Goal: Feedback & Contribution: Leave review/rating

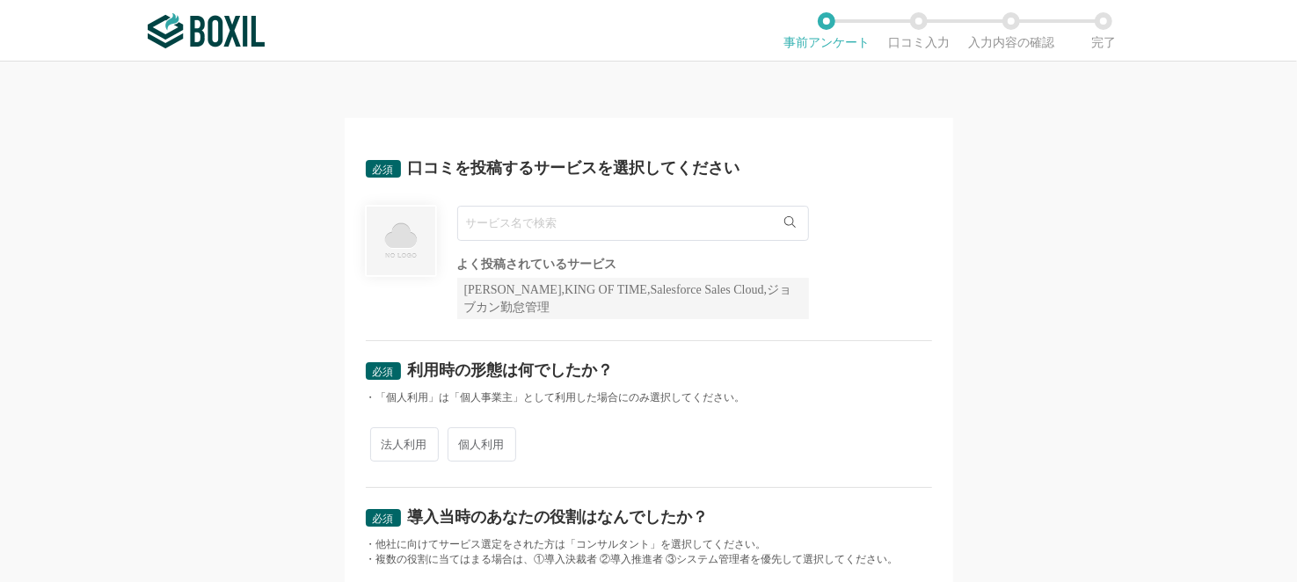
click at [678, 231] on input "text" at bounding box center [633, 223] width 352 height 35
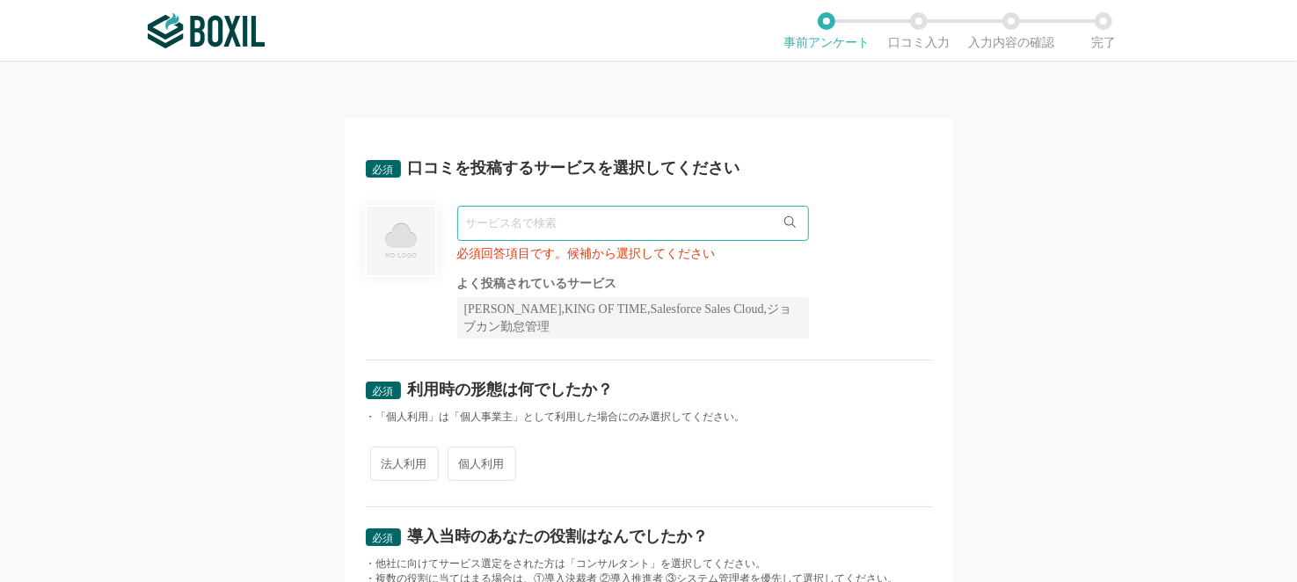
click at [784, 226] on icon at bounding box center [789, 221] width 11 height 11
click at [609, 223] on input "text" at bounding box center [633, 223] width 352 height 35
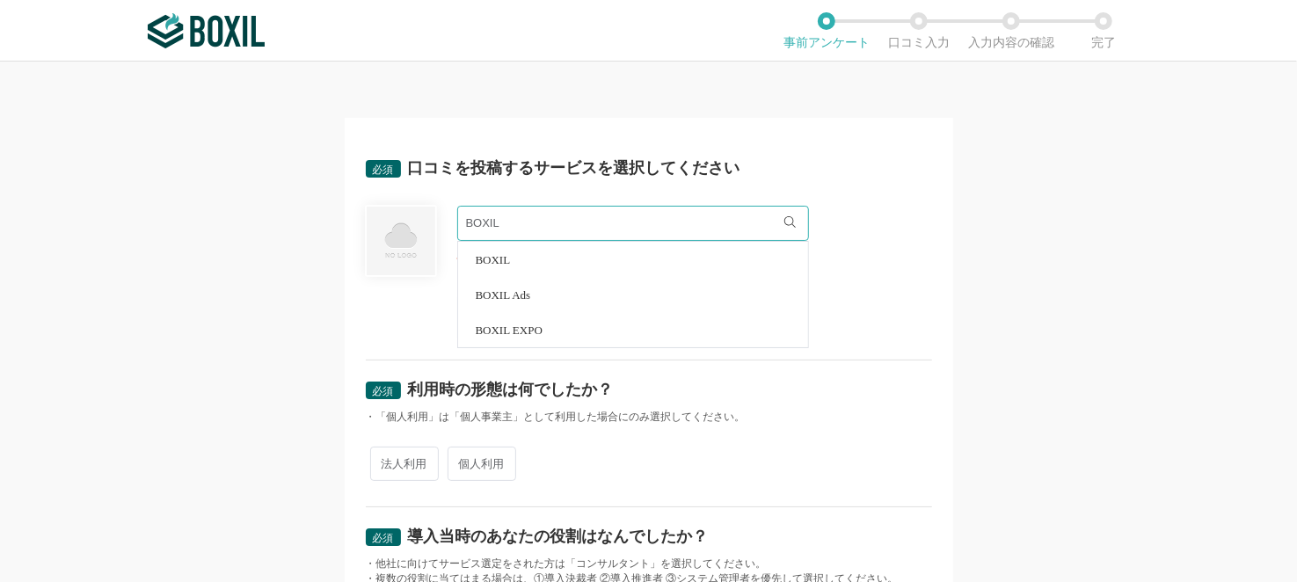
type input "BOXIL"
click at [835, 185] on div "必須 口コミを投稿するサービスを選択してください" at bounding box center [649, 174] width 566 height 28
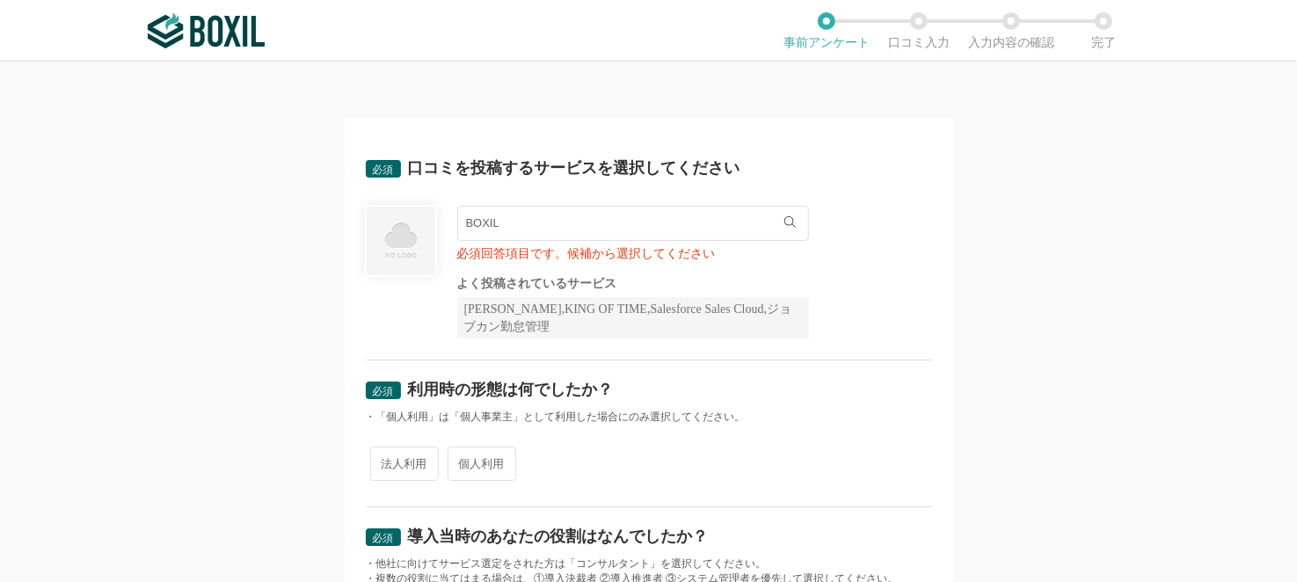
click at [564, 224] on input "BOXIL" at bounding box center [633, 223] width 352 height 35
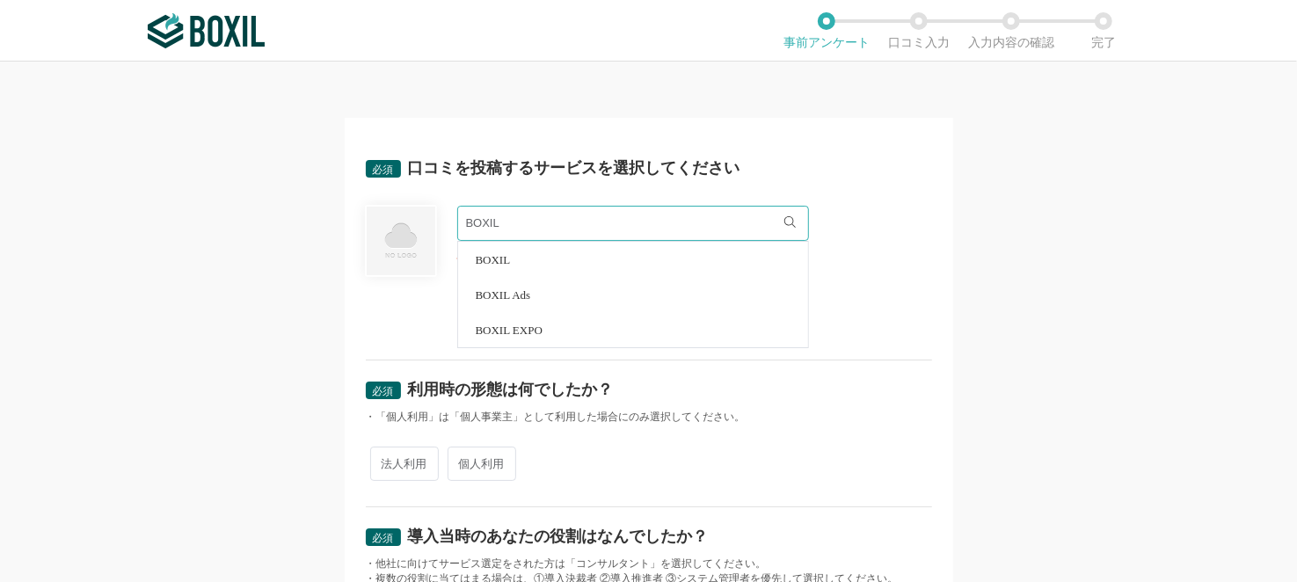
click at [484, 262] on span "BOXIL" at bounding box center [493, 259] width 35 height 11
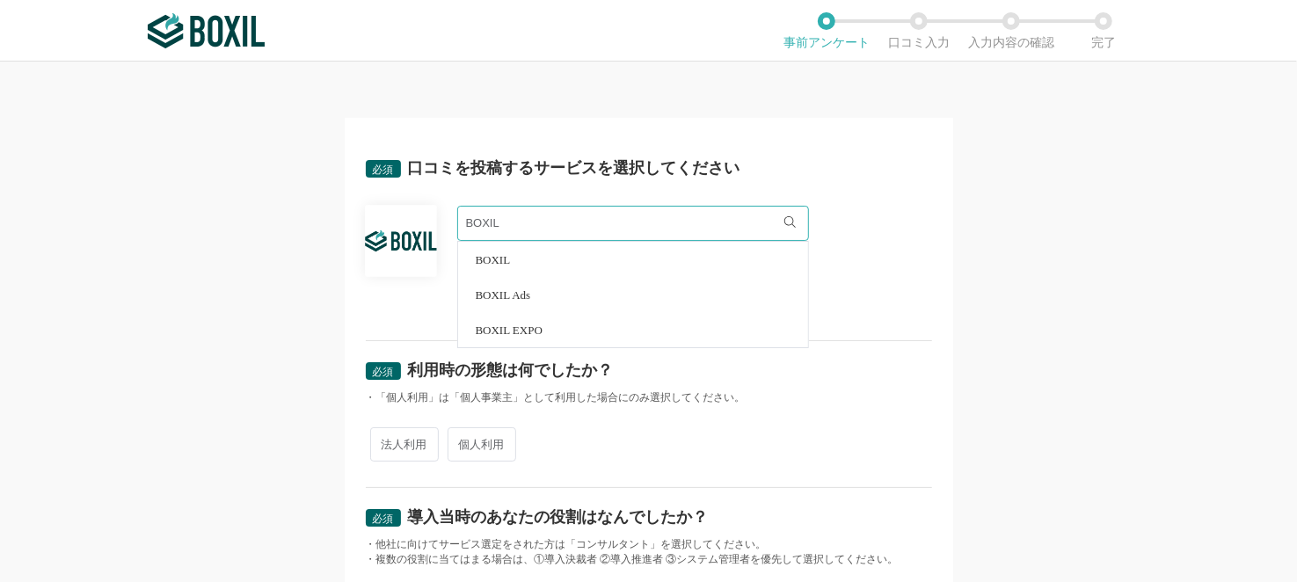
scroll to position [87, 0]
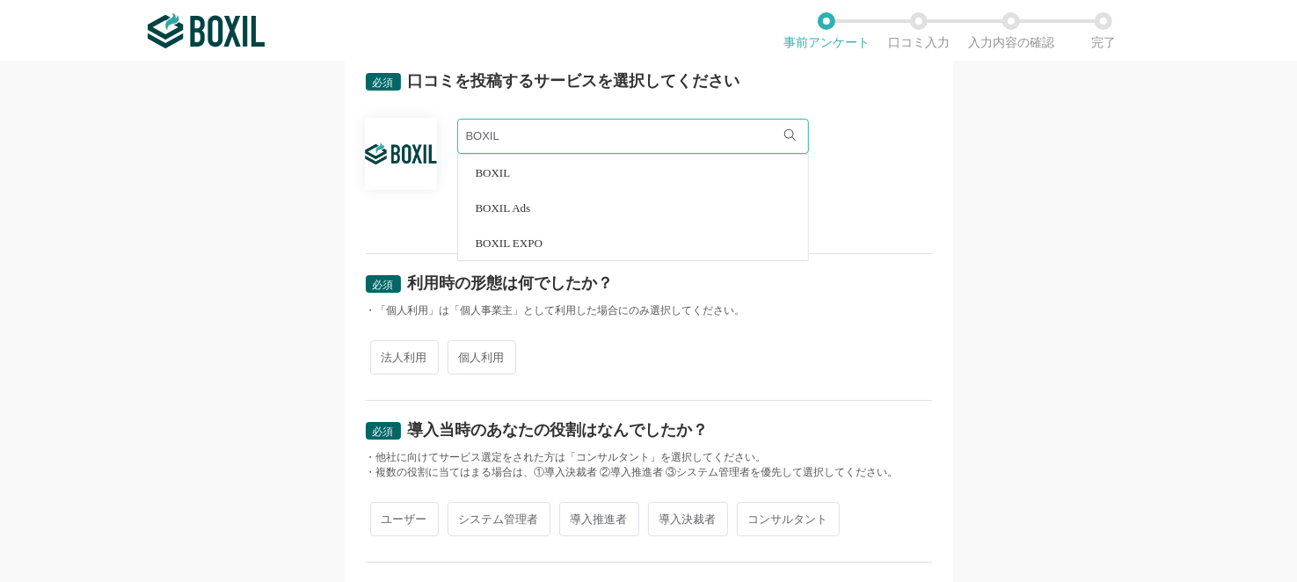
click at [263, 330] on div "必須 口コミを投稿するサービスを選択してください BOXIL BOXIL BOXIL Ads BOXIL EXPO よく投稿されているサービス Sansan,…" at bounding box center [648, 322] width 1297 height 520
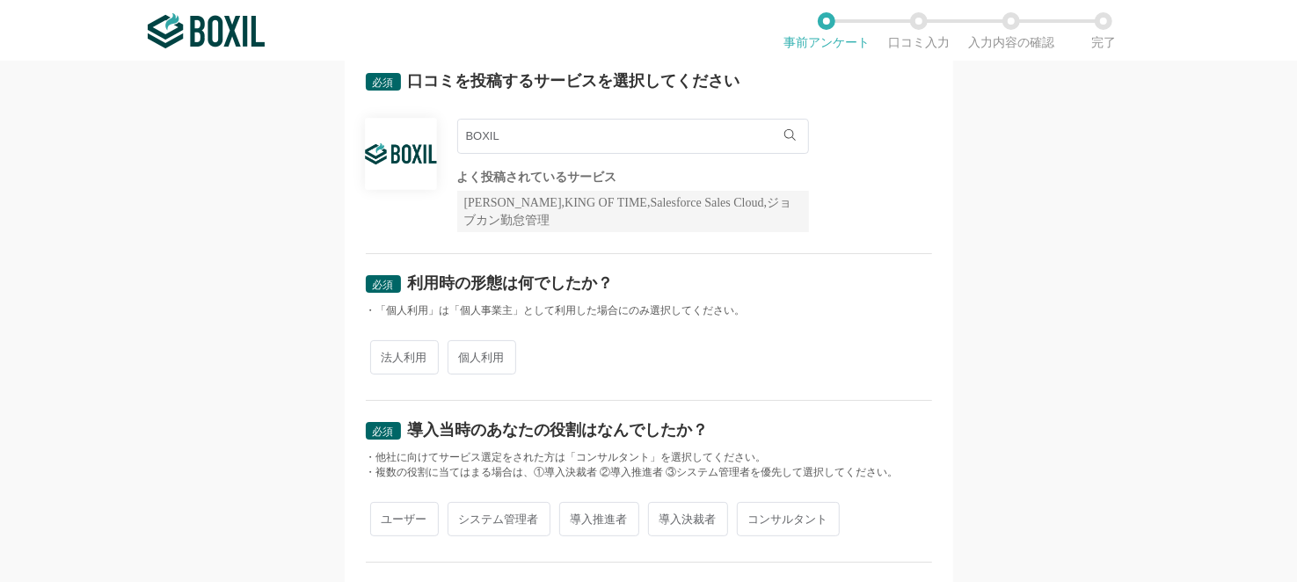
click at [396, 358] on span "法人利用" at bounding box center [404, 357] width 69 height 34
click at [386, 354] on input "法人利用" at bounding box center [380, 348] width 11 height 11
radio input "true"
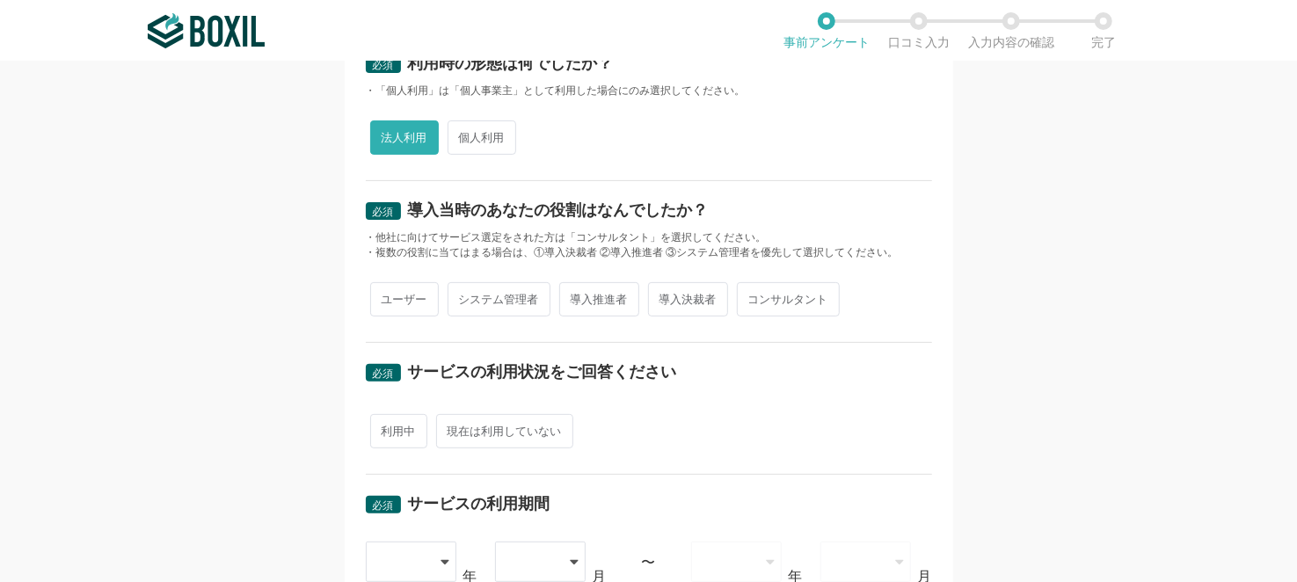
scroll to position [352, 0]
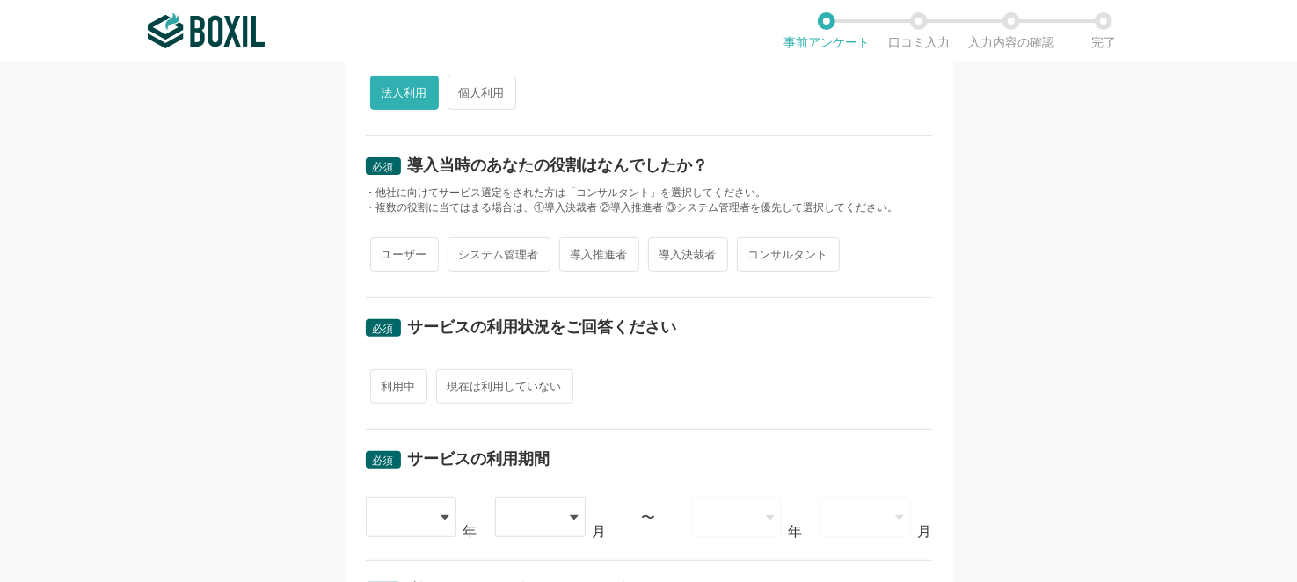
click at [392, 255] on span "ユーザー" at bounding box center [404, 254] width 69 height 34
click at [386, 251] on input "ユーザー" at bounding box center [380, 245] width 11 height 11
radio input "true"
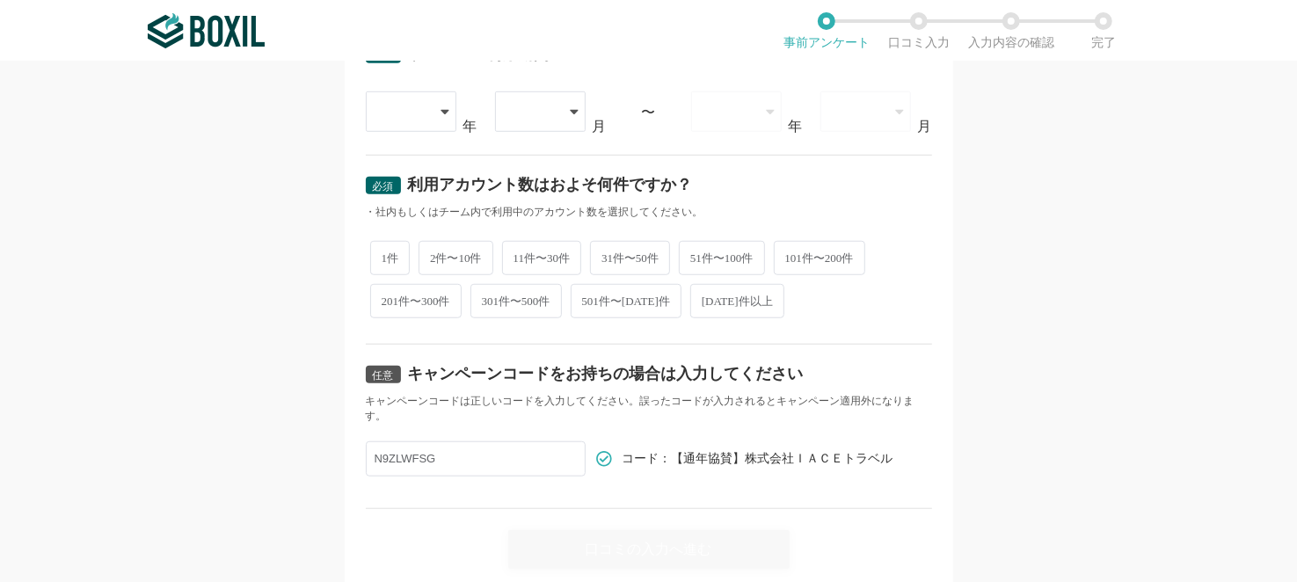
scroll to position [727, 0]
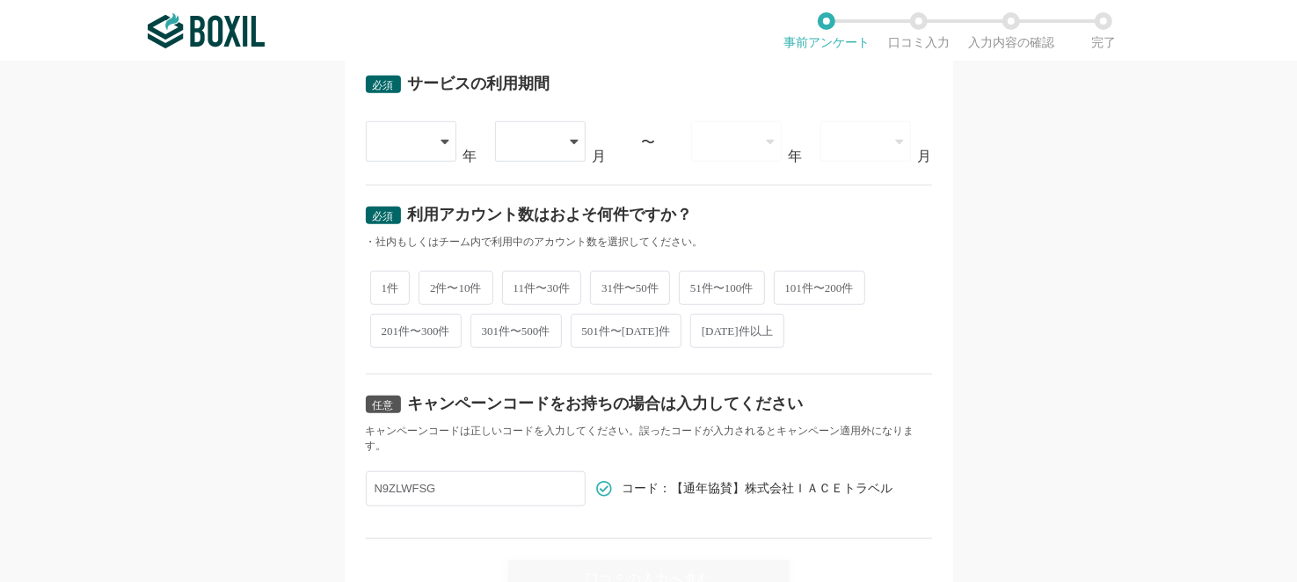
click at [385, 280] on span "1件" at bounding box center [390, 288] width 40 height 34
click at [385, 280] on input "1件" at bounding box center [380, 278] width 11 height 11
radio input "true"
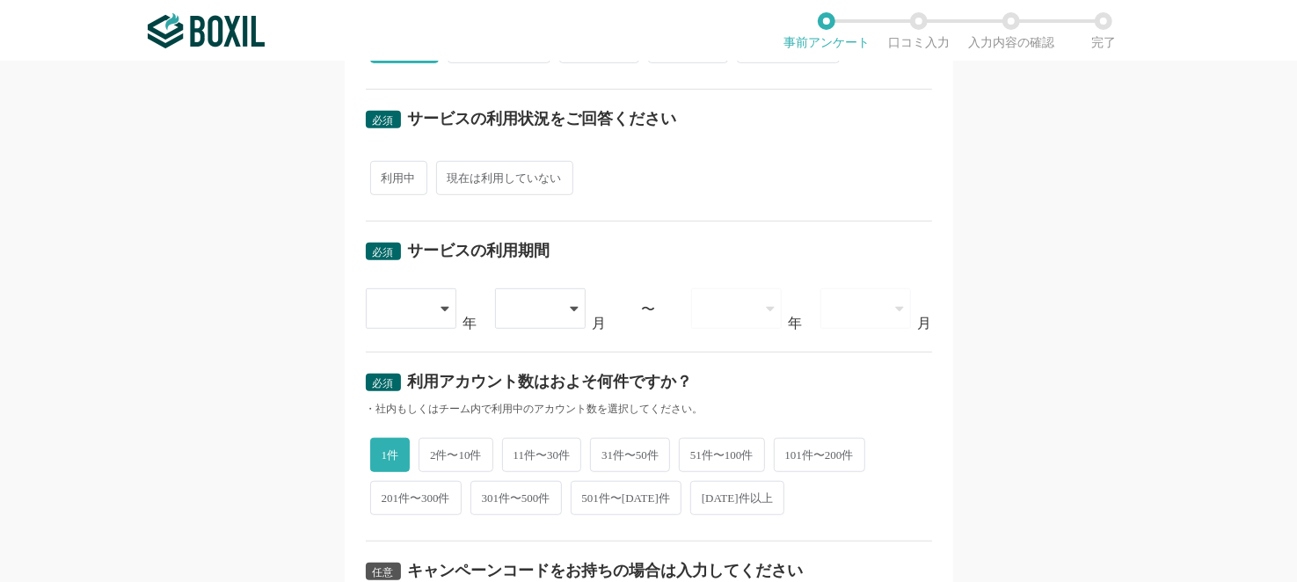
scroll to position [551, 0]
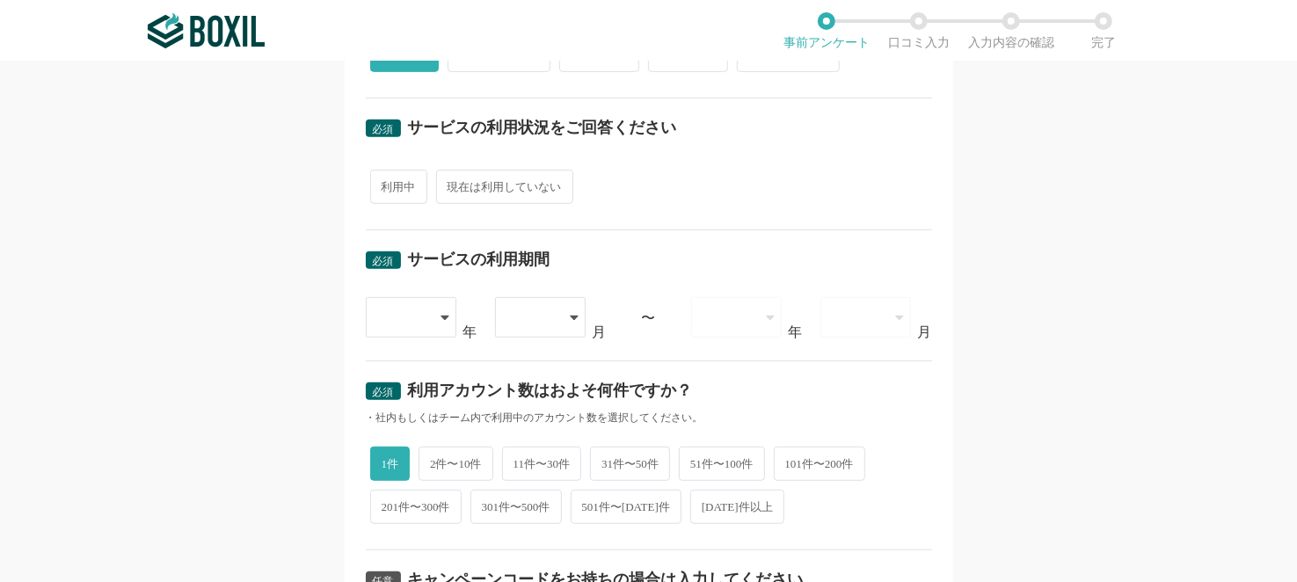
click at [401, 183] on span "利用中" at bounding box center [398, 187] width 57 height 34
click at [386, 183] on input "利用中" at bounding box center [380, 177] width 11 height 11
radio input "true"
click at [442, 313] on icon at bounding box center [446, 317] width 9 height 14
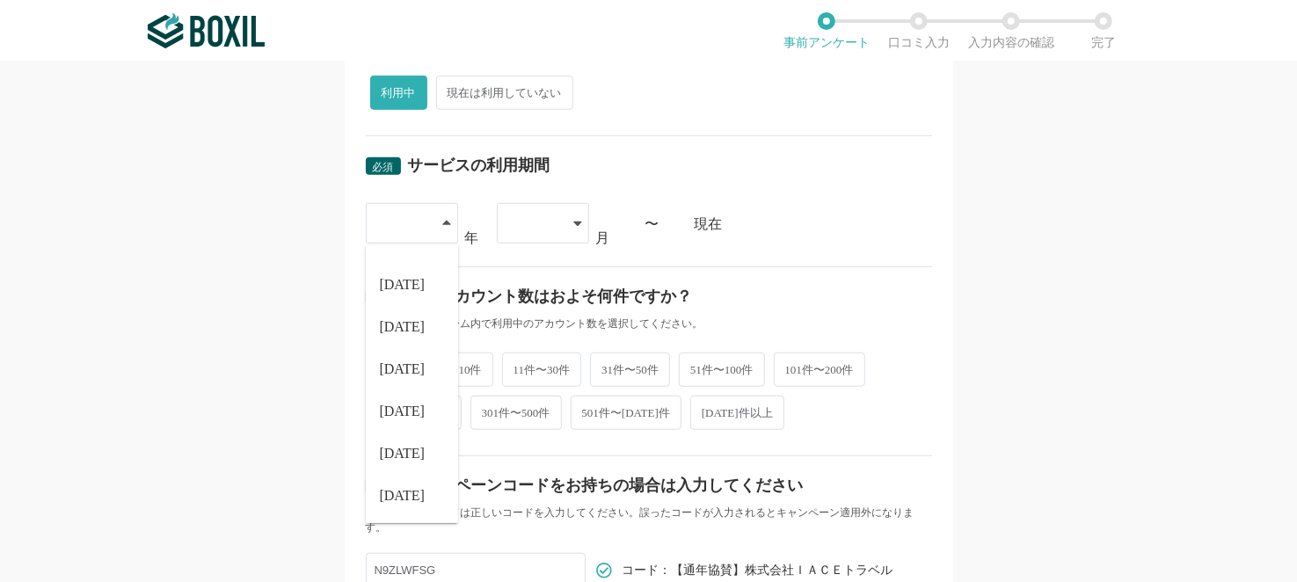
scroll to position [727, 0]
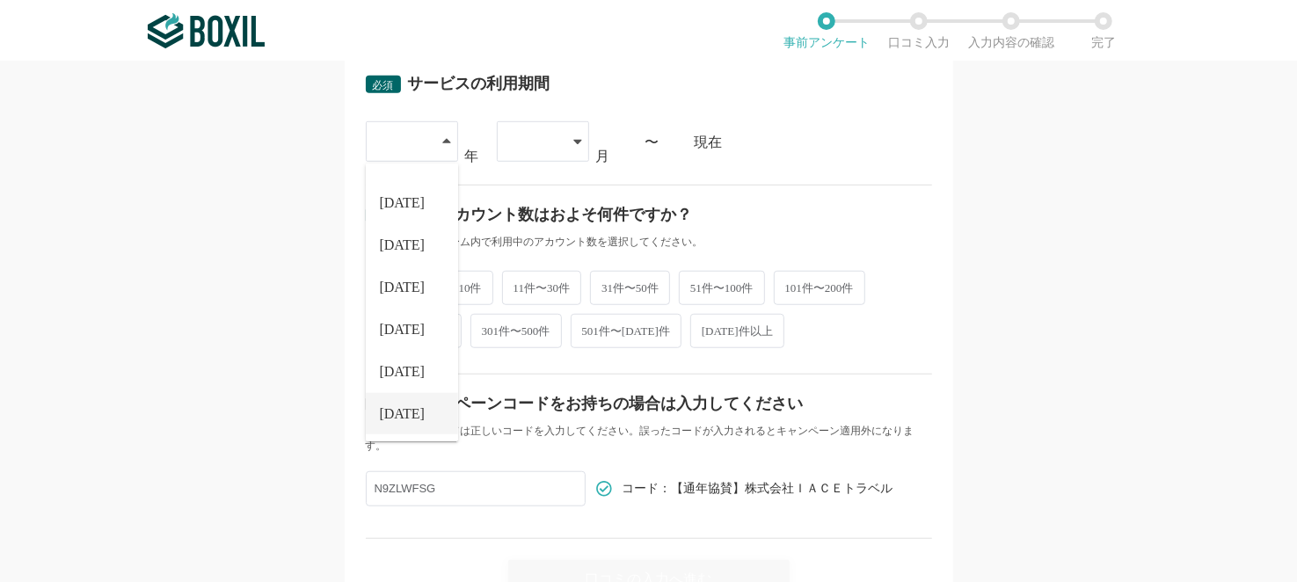
click at [396, 408] on span "[DATE]" at bounding box center [403, 414] width 46 height 14
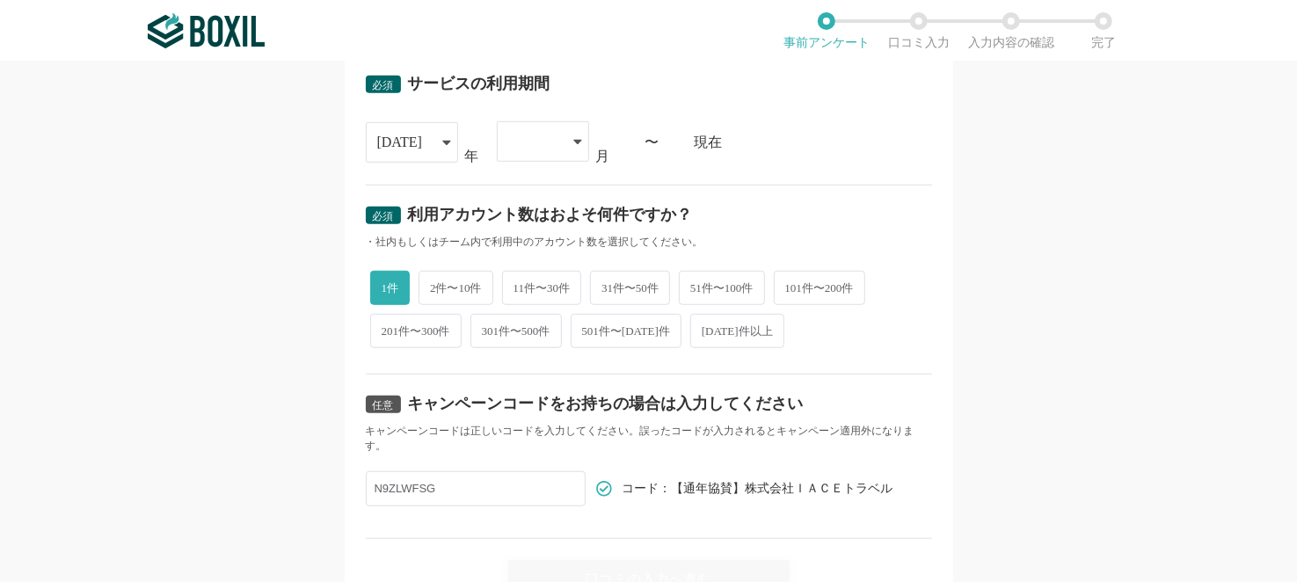
click at [573, 135] on icon at bounding box center [577, 142] width 9 height 14
click at [538, 407] on li "08" at bounding box center [543, 414] width 92 height 42
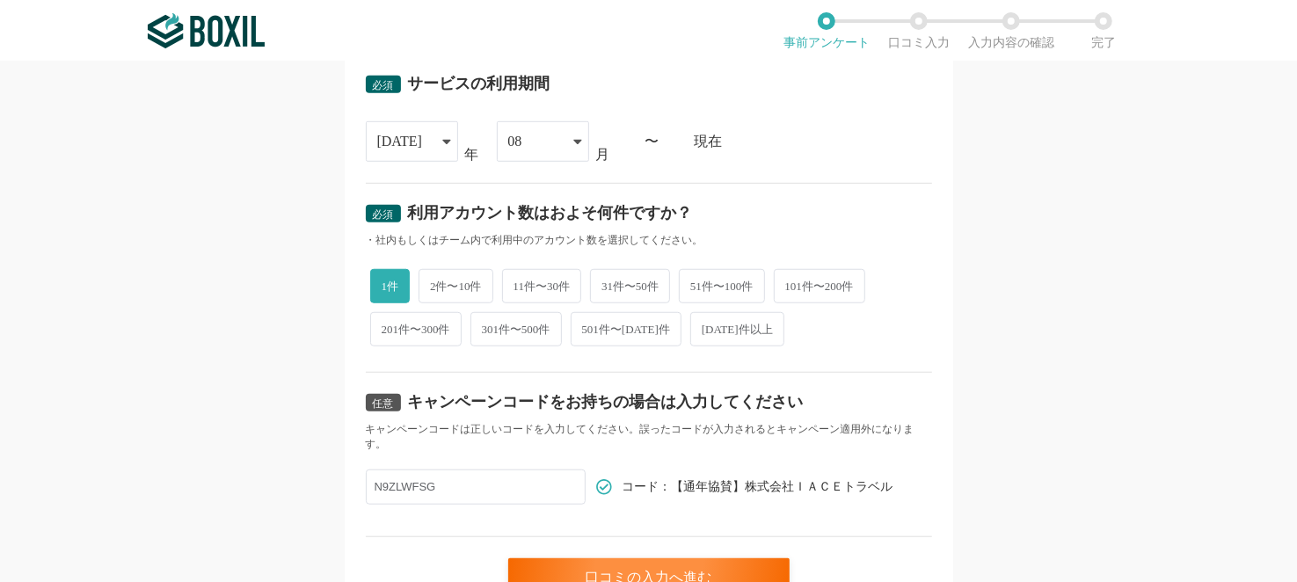
click at [1125, 309] on div "必須 口コミを投稿するサービスを選択してください BOXIL BOXIL BOXIL Ads BOXIL EXPO よく投稿されているサービス Sansan,…" at bounding box center [648, 322] width 1297 height 520
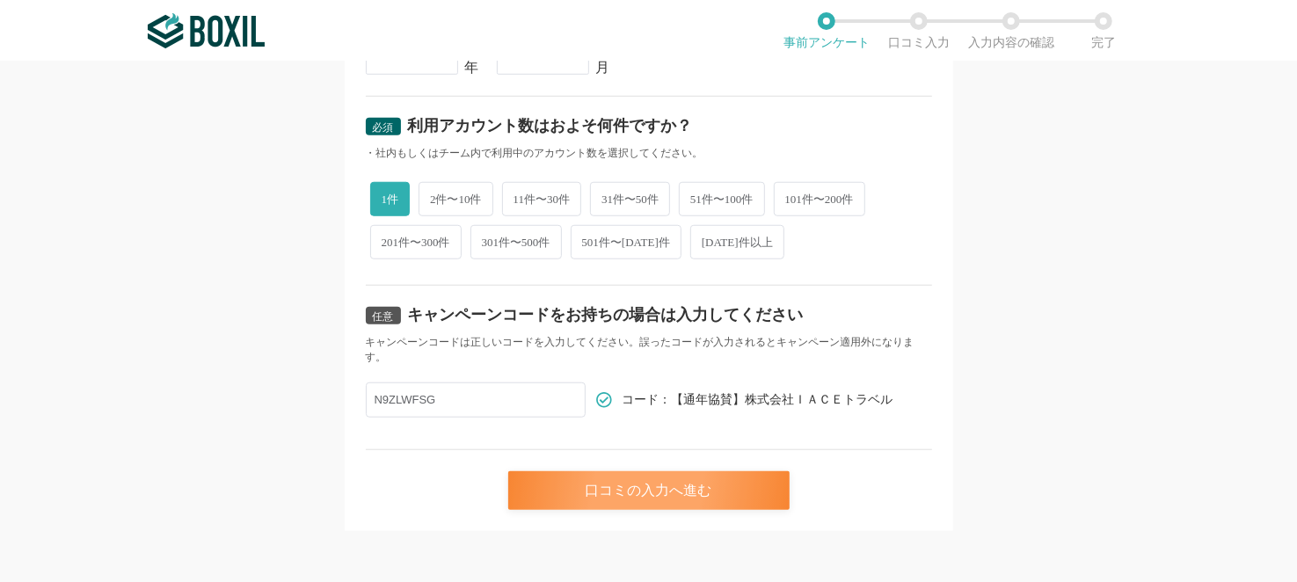
click at [705, 485] on div "口コミの入力へ進む" at bounding box center [648, 490] width 281 height 39
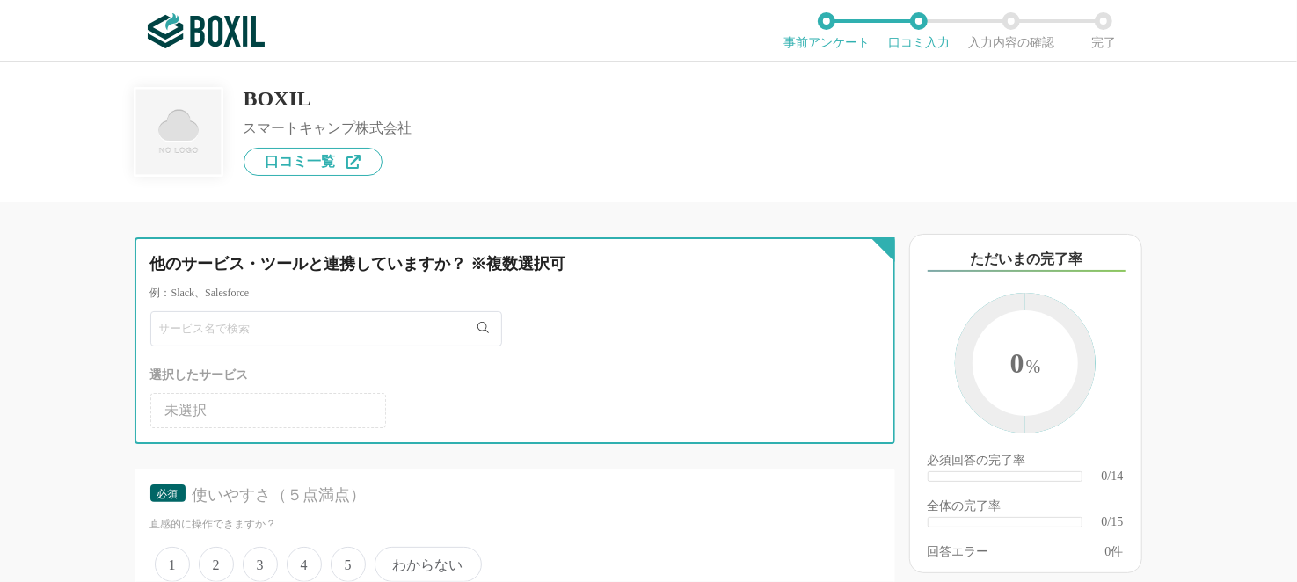
click at [236, 332] on input "text" at bounding box center [326, 328] width 352 height 35
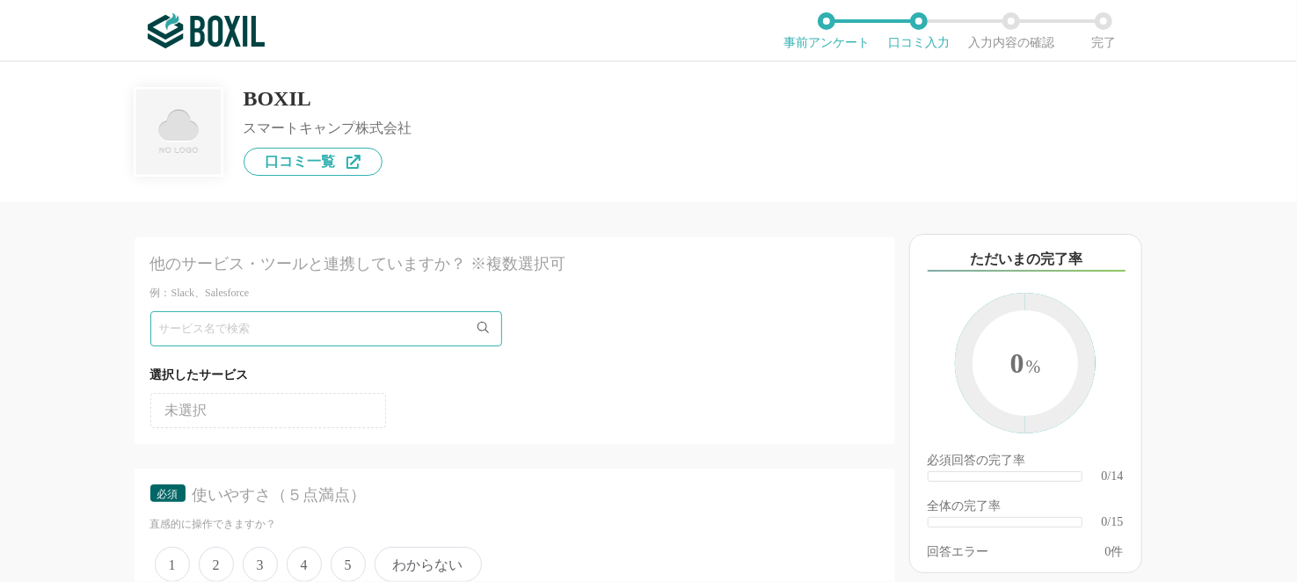
click at [761, 148] on div "BOXIL スマートキャンプ株式会社 口コミ一覧" at bounding box center [649, 119] width 1029 height 114
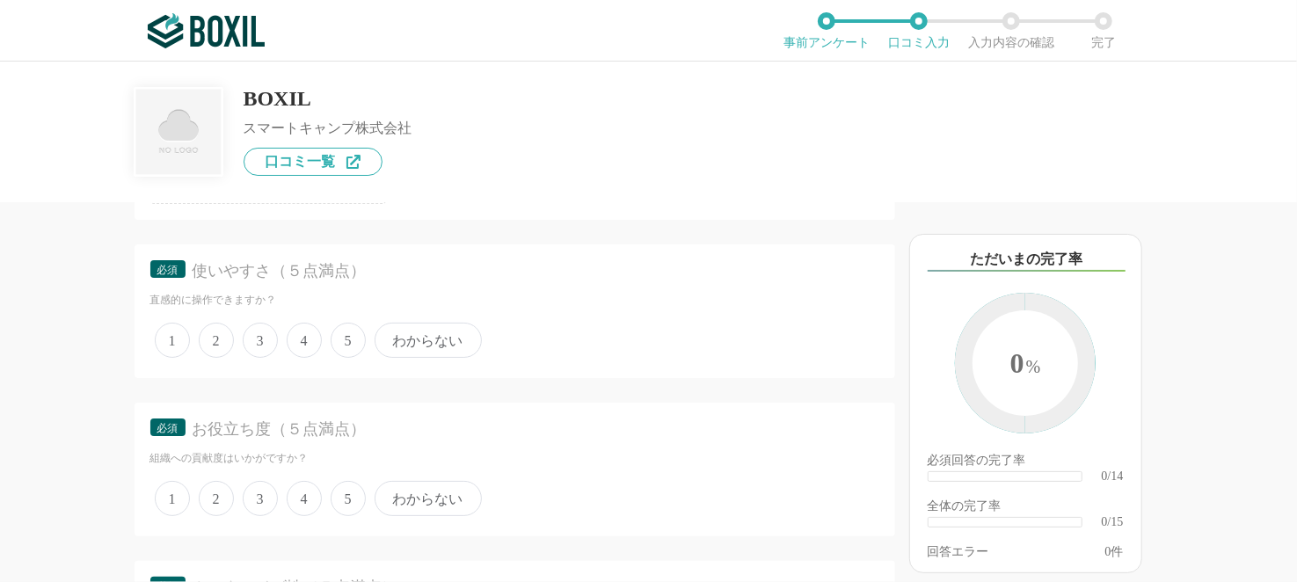
scroll to position [264, 0]
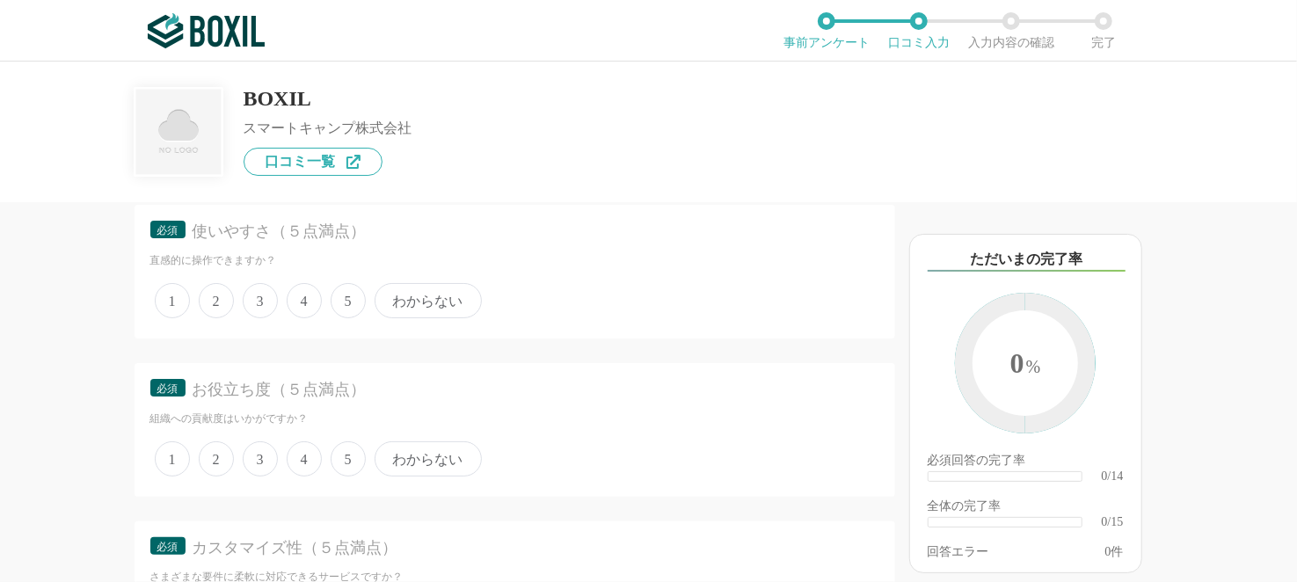
click at [446, 298] on span "わからない" at bounding box center [428, 300] width 107 height 35
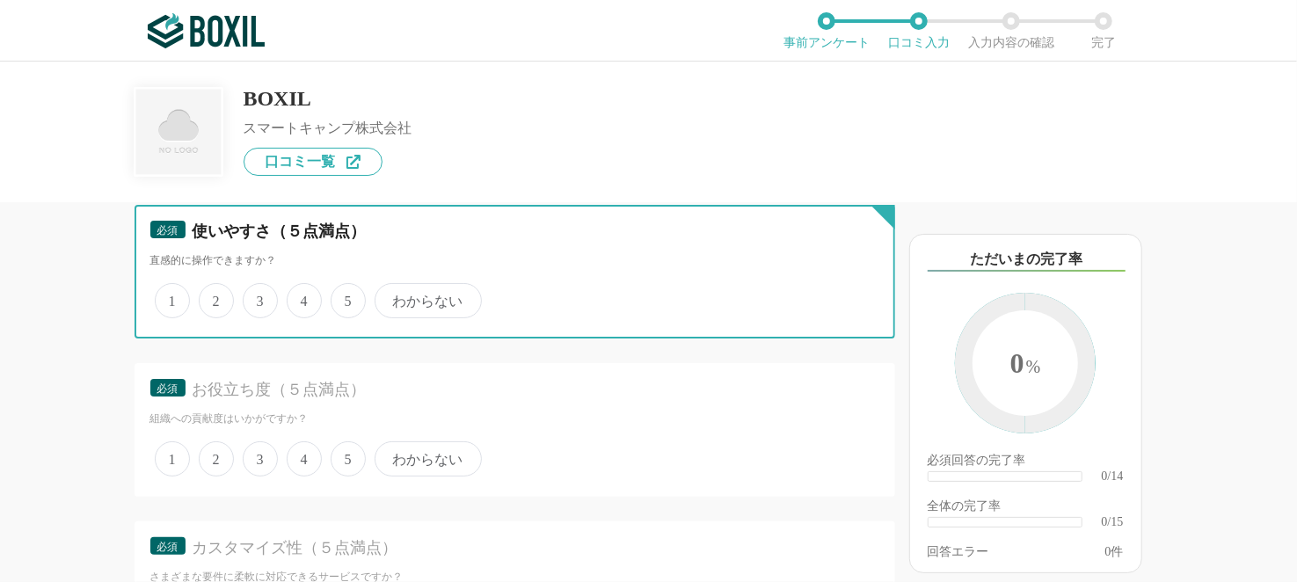
click at [390, 297] on input "わからない" at bounding box center [384, 291] width 11 height 11
radio input "true"
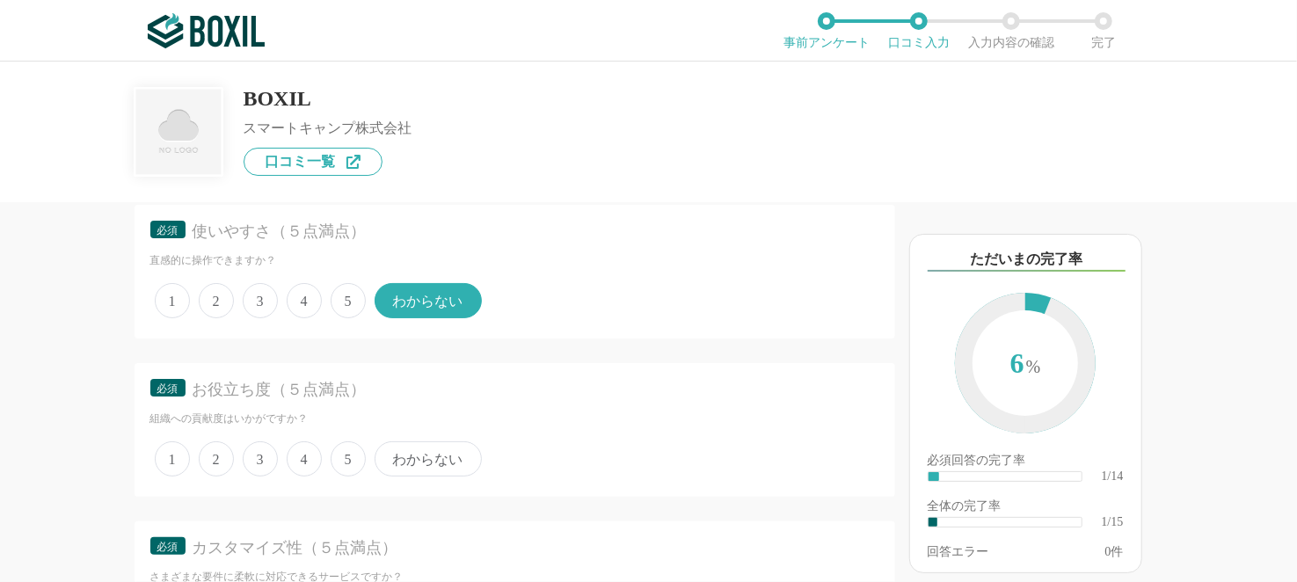
click at [445, 462] on span "わからない" at bounding box center [428, 458] width 107 height 35
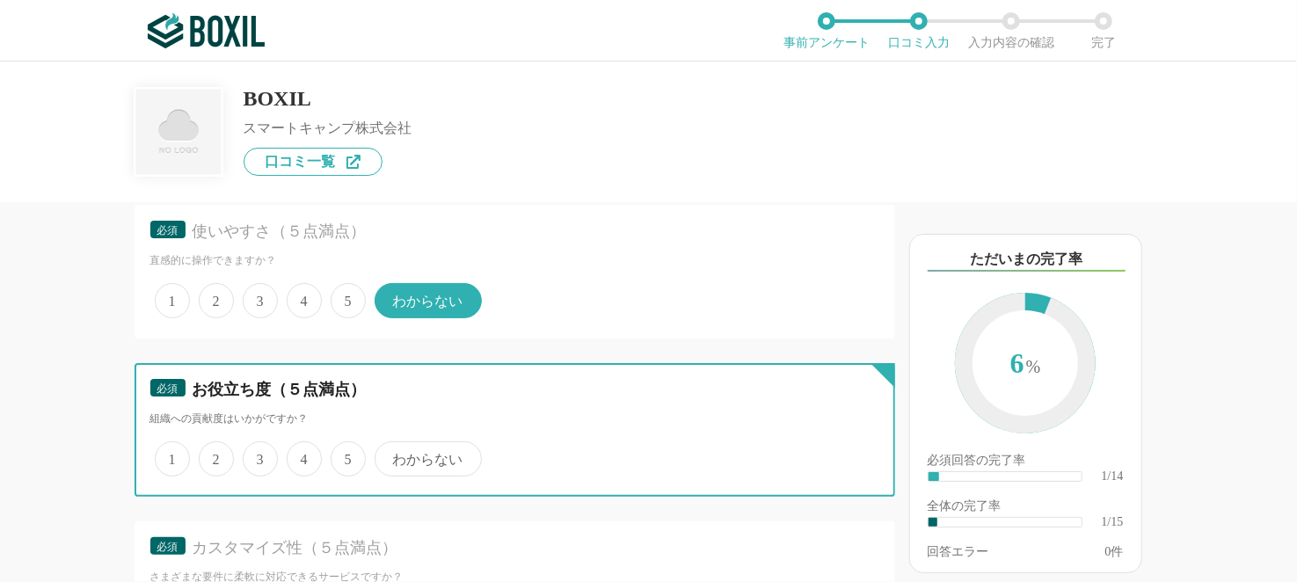
click at [390, 455] on input "わからない" at bounding box center [384, 449] width 11 height 11
radio input "true"
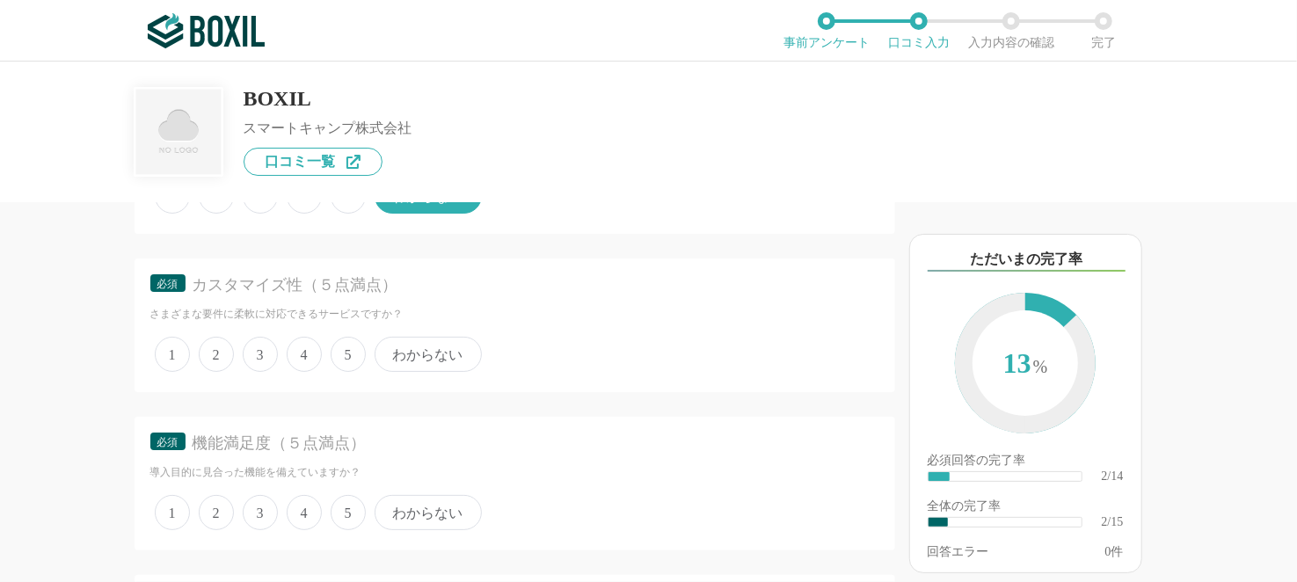
click at [413, 355] on span "わからない" at bounding box center [428, 354] width 107 height 35
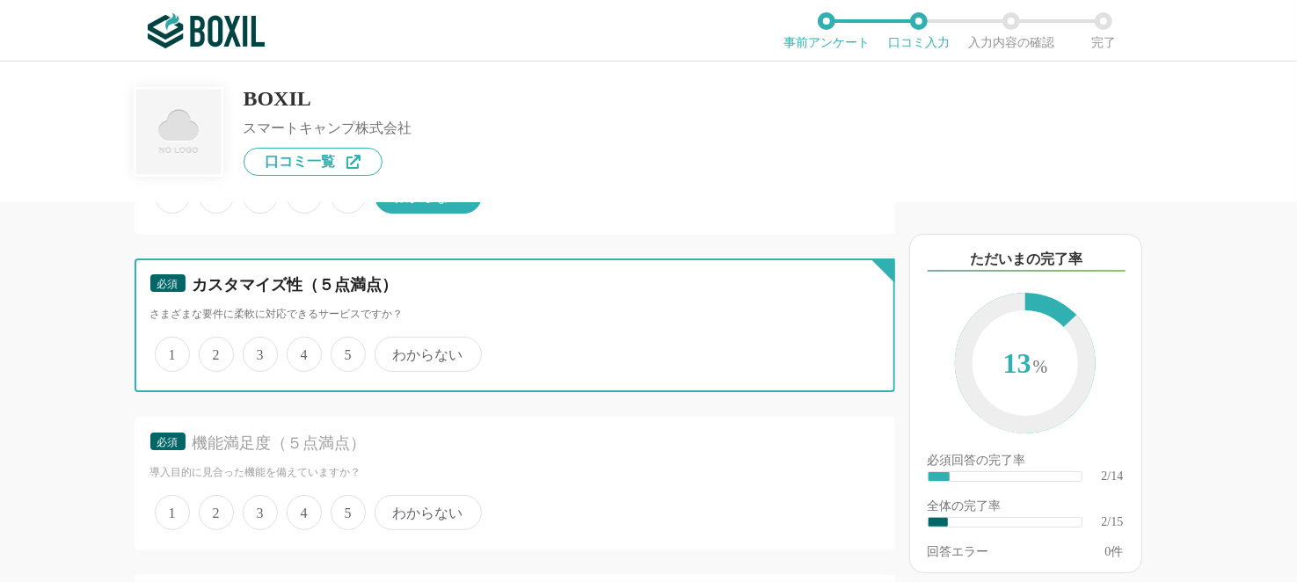
click at [390, 351] on input "わからない" at bounding box center [384, 344] width 11 height 11
radio input "true"
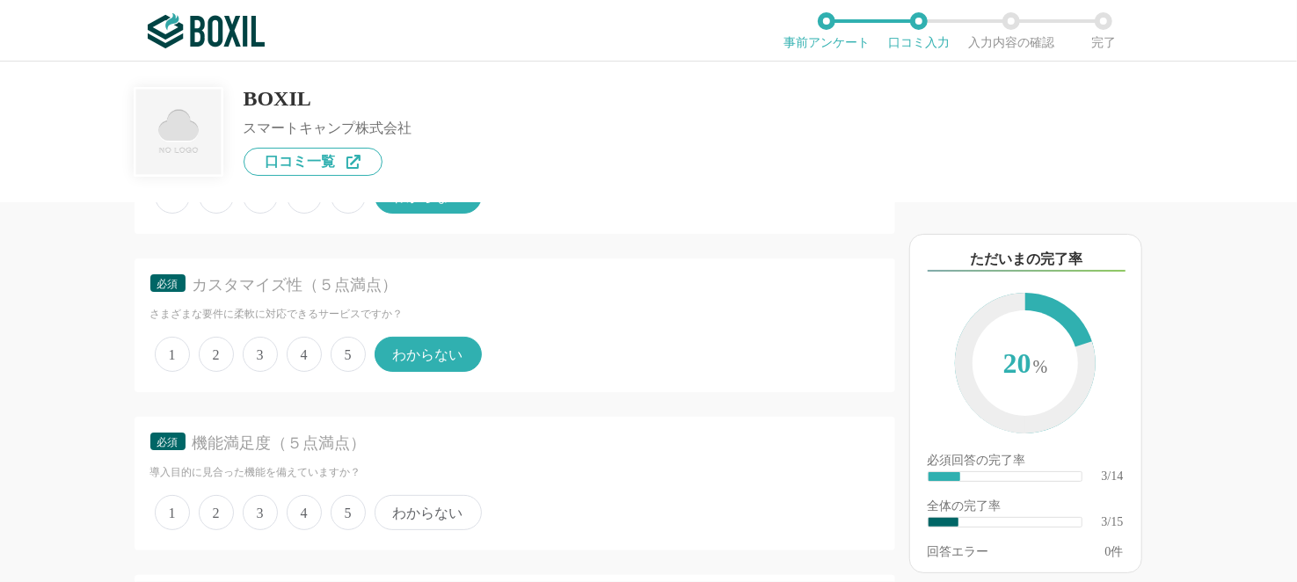
drag, startPoint x: 435, startPoint y: 510, endPoint x: 456, endPoint y: 490, distance: 29.2
click at [434, 510] on span "わからない" at bounding box center [428, 512] width 107 height 35
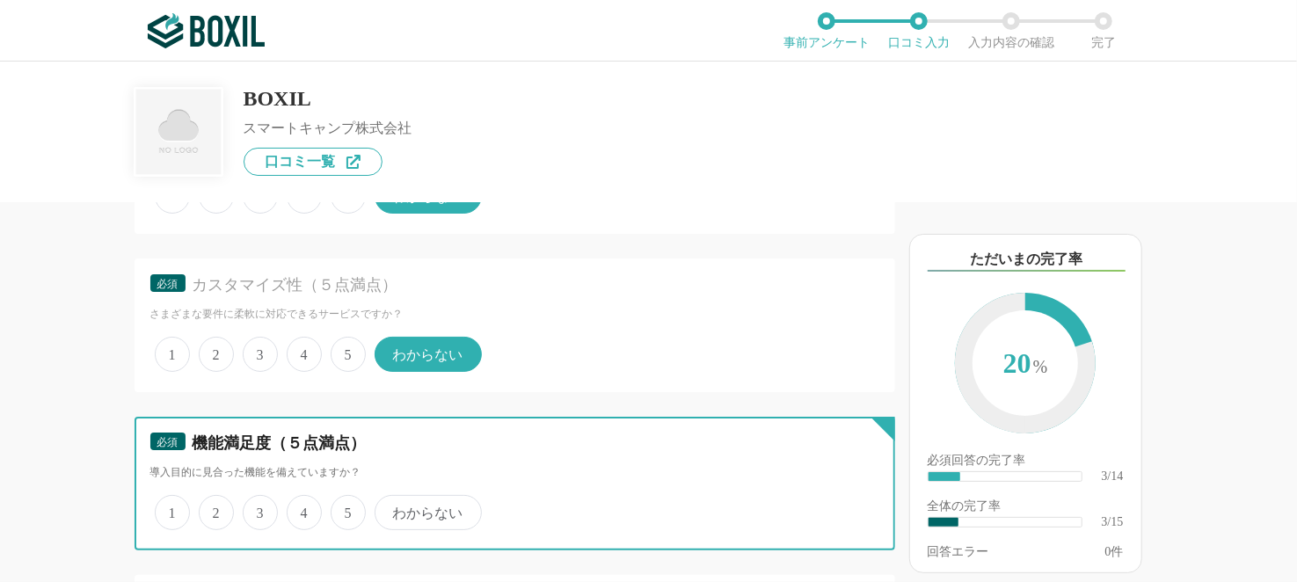
click at [390, 509] on input "わからない" at bounding box center [384, 503] width 11 height 11
radio input "true"
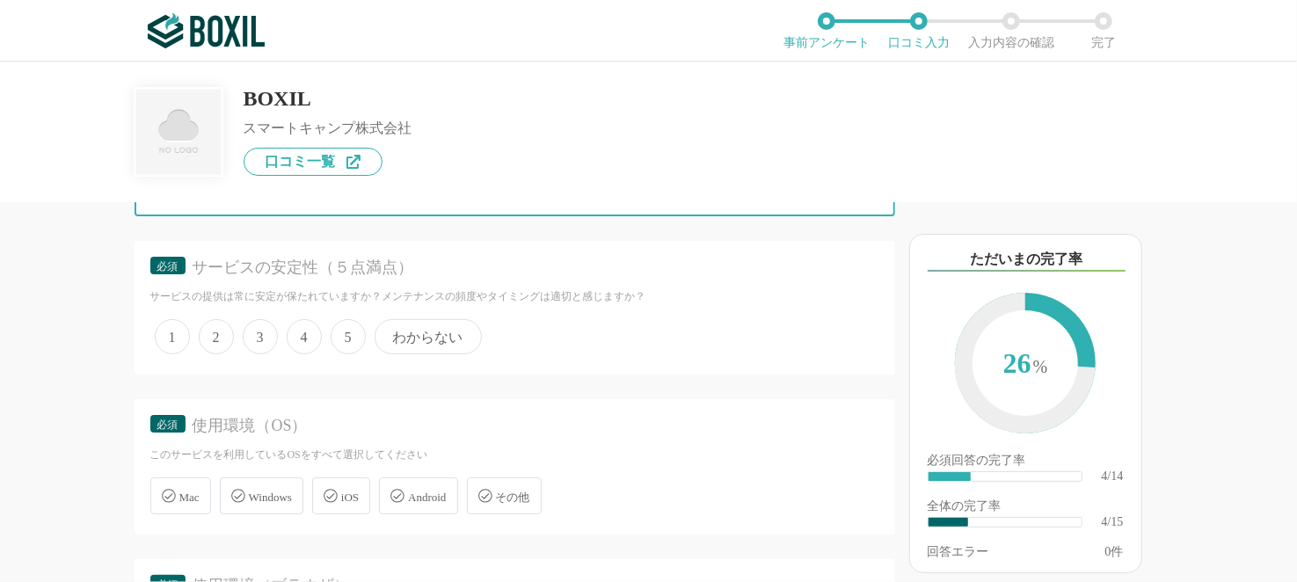
scroll to position [878, 0]
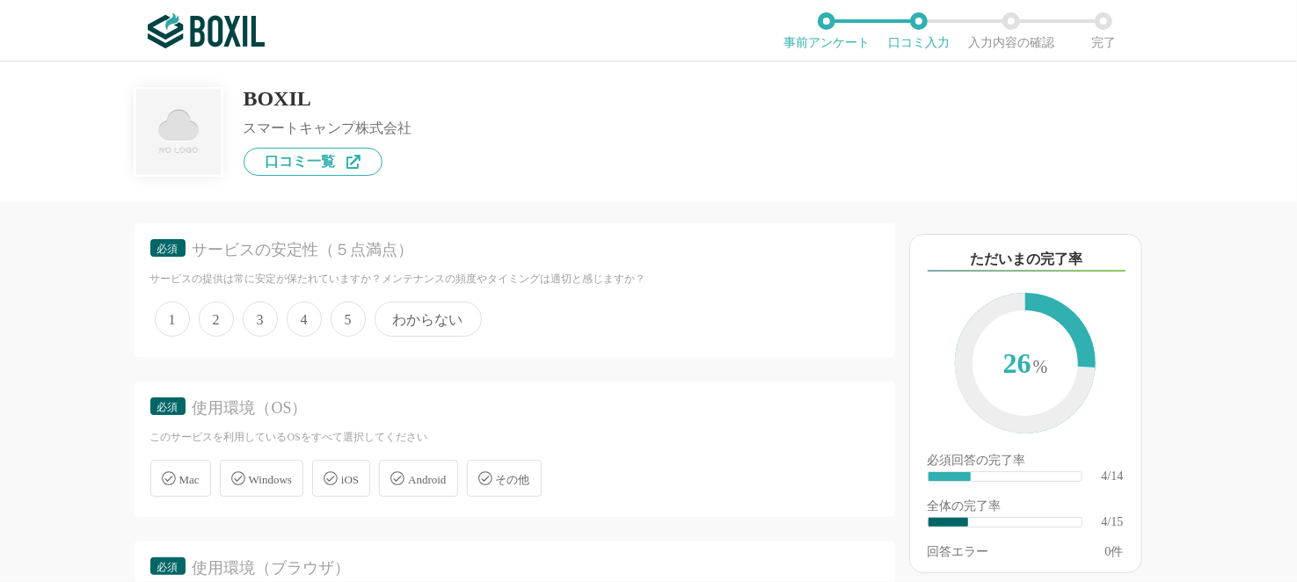
click at [449, 307] on span "わからない" at bounding box center [428, 319] width 107 height 35
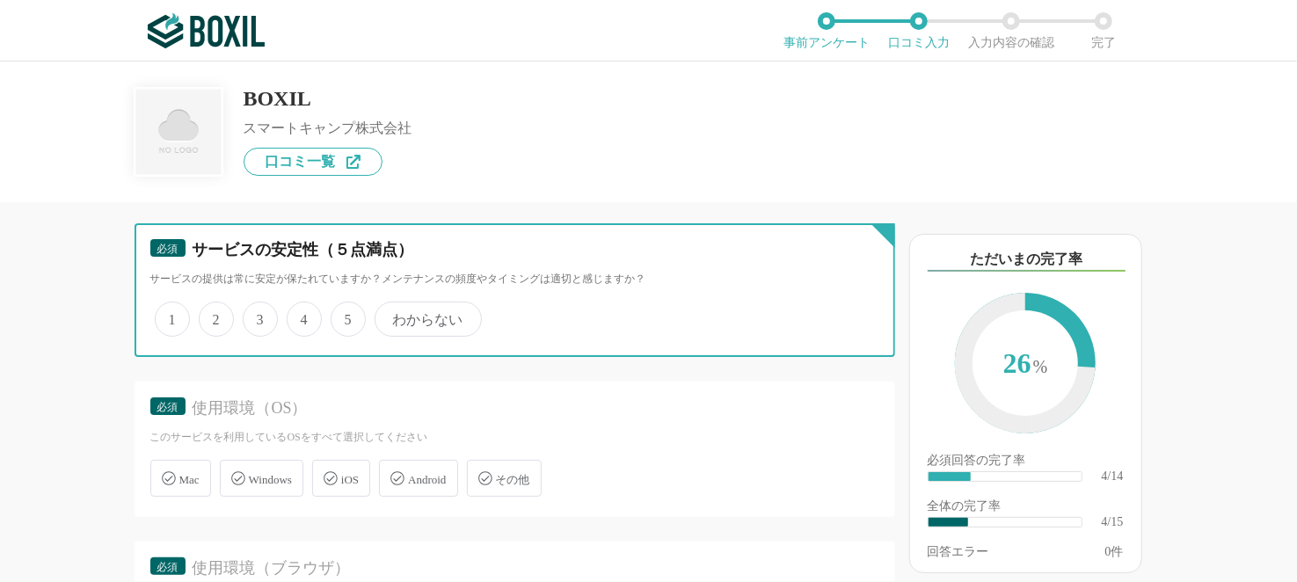
click at [390, 307] on input "わからない" at bounding box center [384, 309] width 11 height 11
radio input "true"
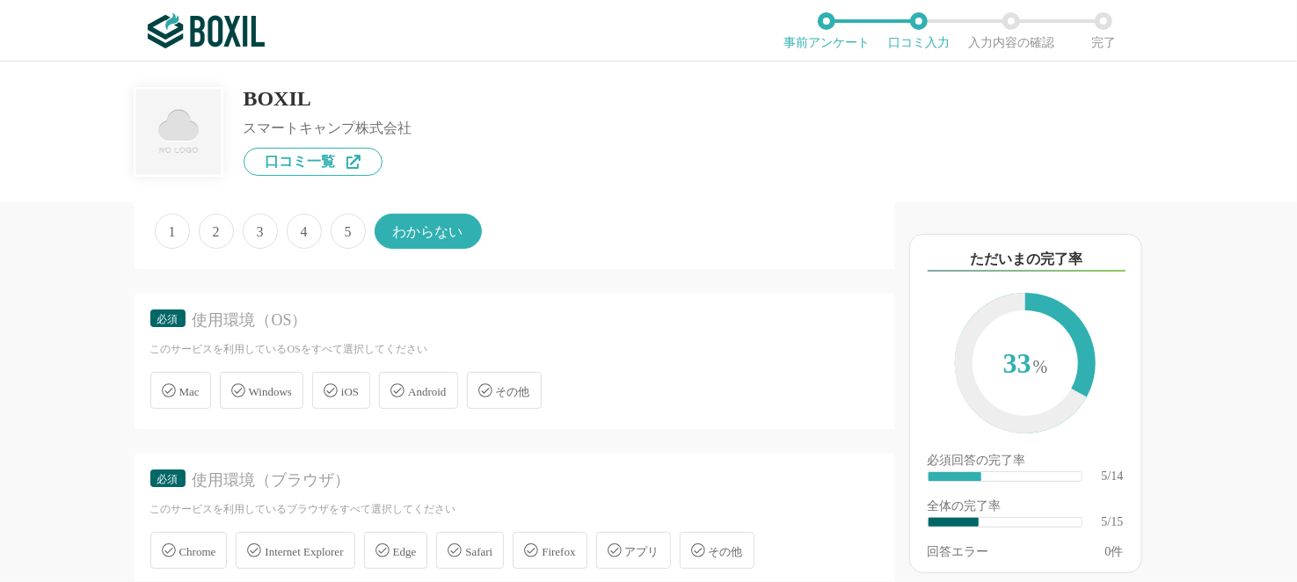
click at [274, 385] on span "Windows" at bounding box center [270, 391] width 43 height 13
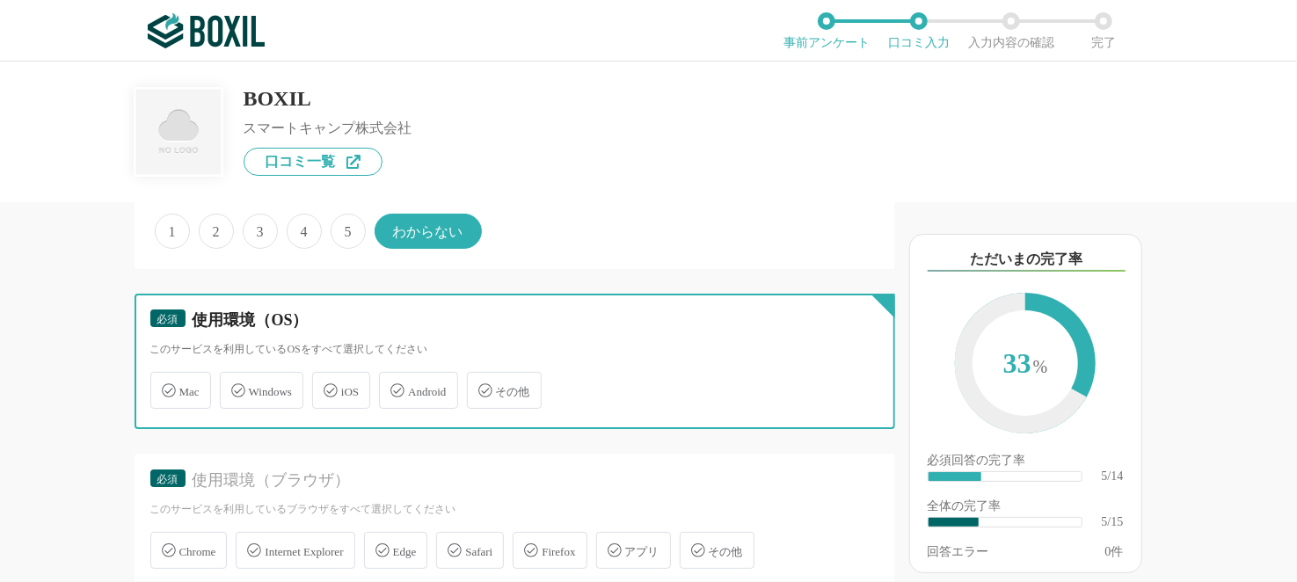
click at [235, 385] on input "Windows" at bounding box center [228, 380] width 11 height 11
checkbox input "true"
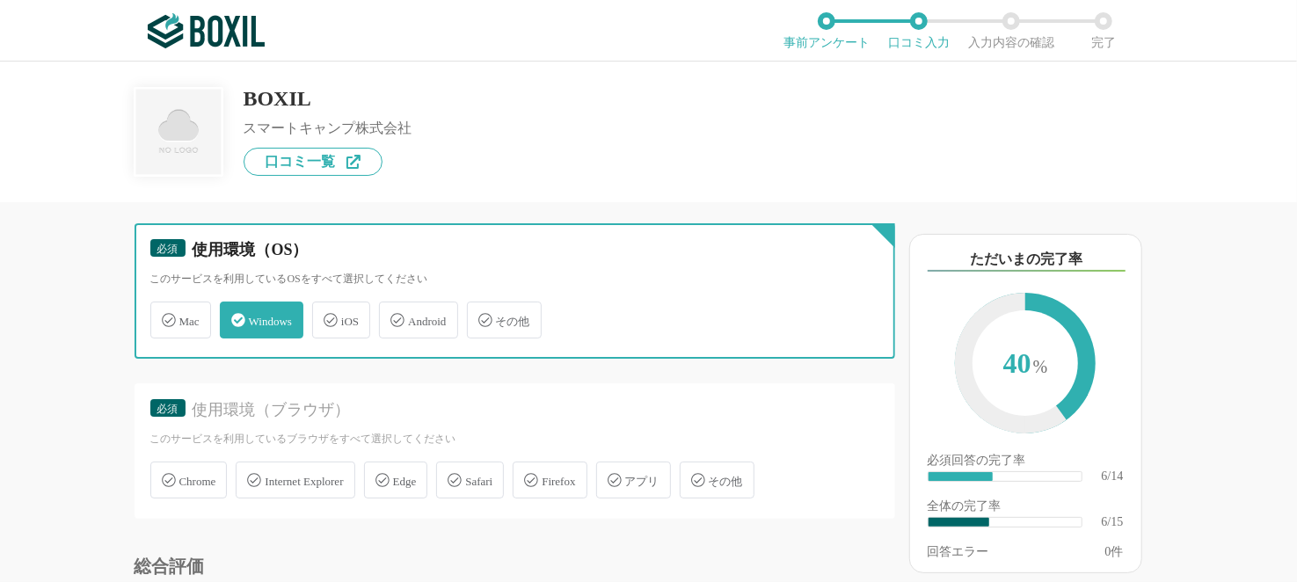
scroll to position [1143, 0]
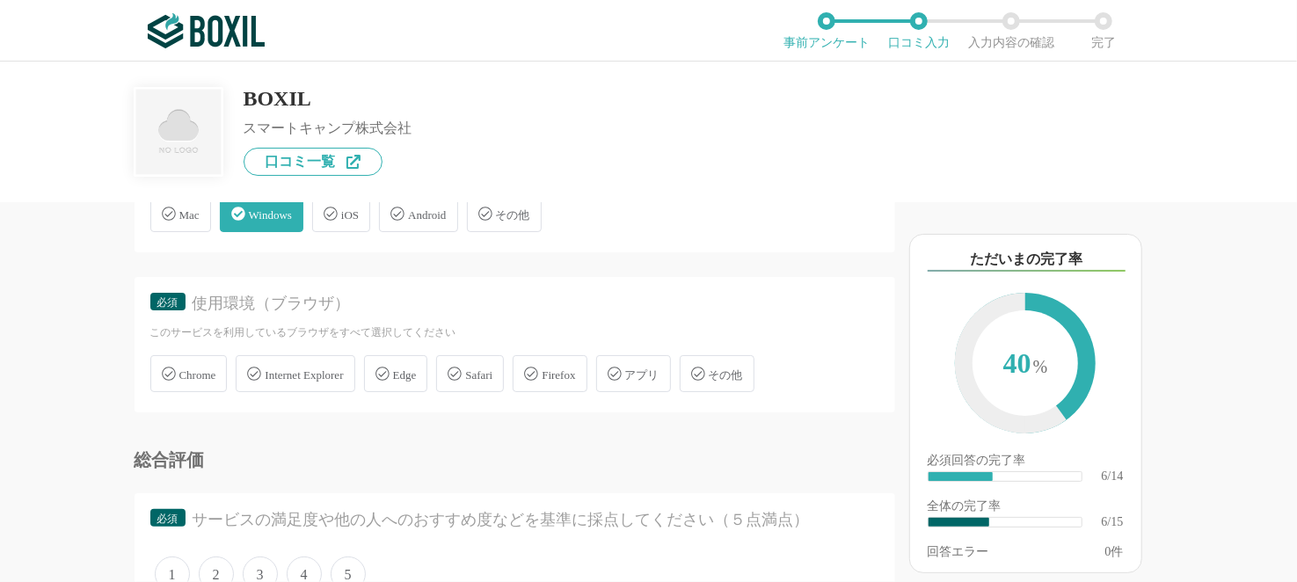
click at [195, 368] on span "Chrome" at bounding box center [197, 374] width 37 height 13
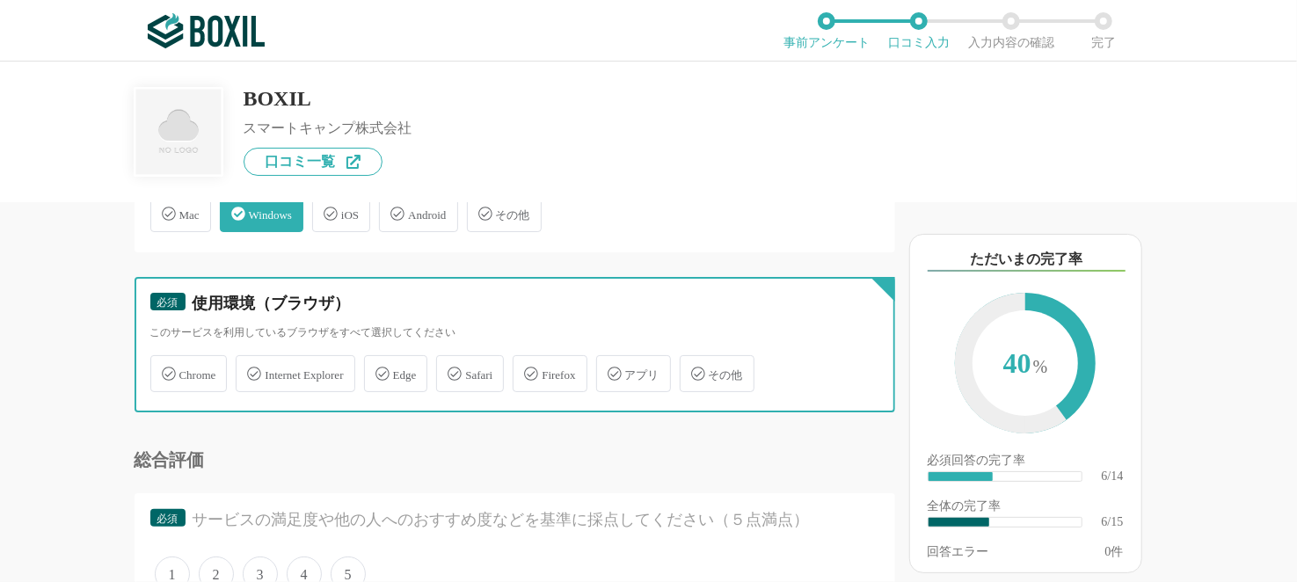
click at [165, 363] on input "Chrome" at bounding box center [159, 363] width 11 height 11
checkbox input "true"
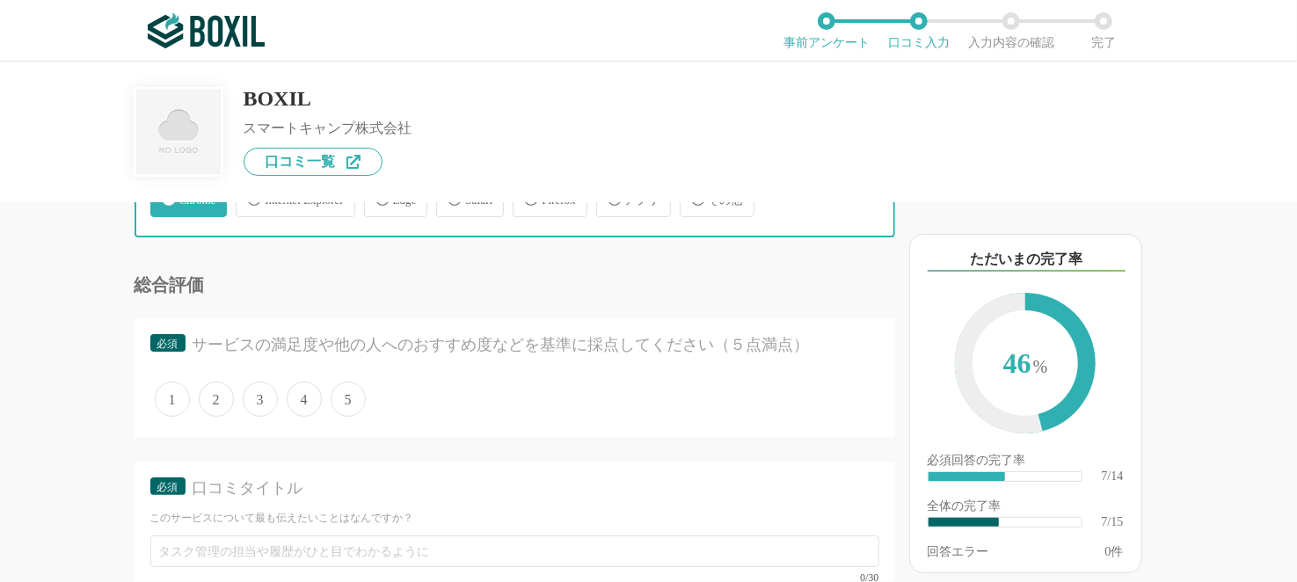
scroll to position [1406, 0]
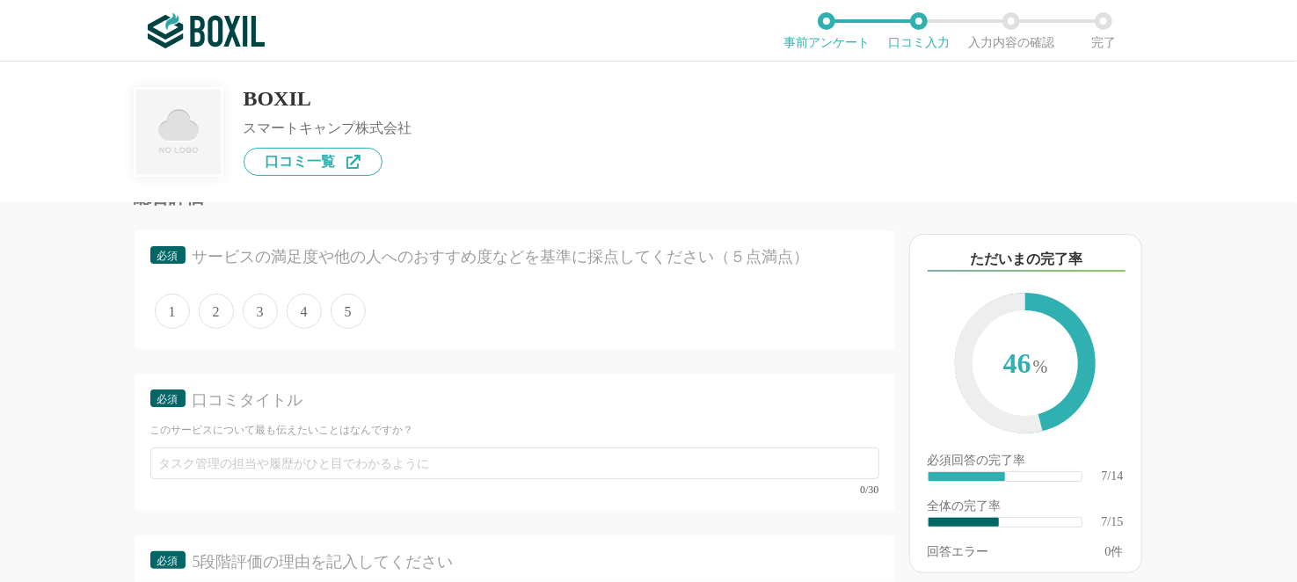
click at [263, 307] on span "3" at bounding box center [260, 311] width 35 height 35
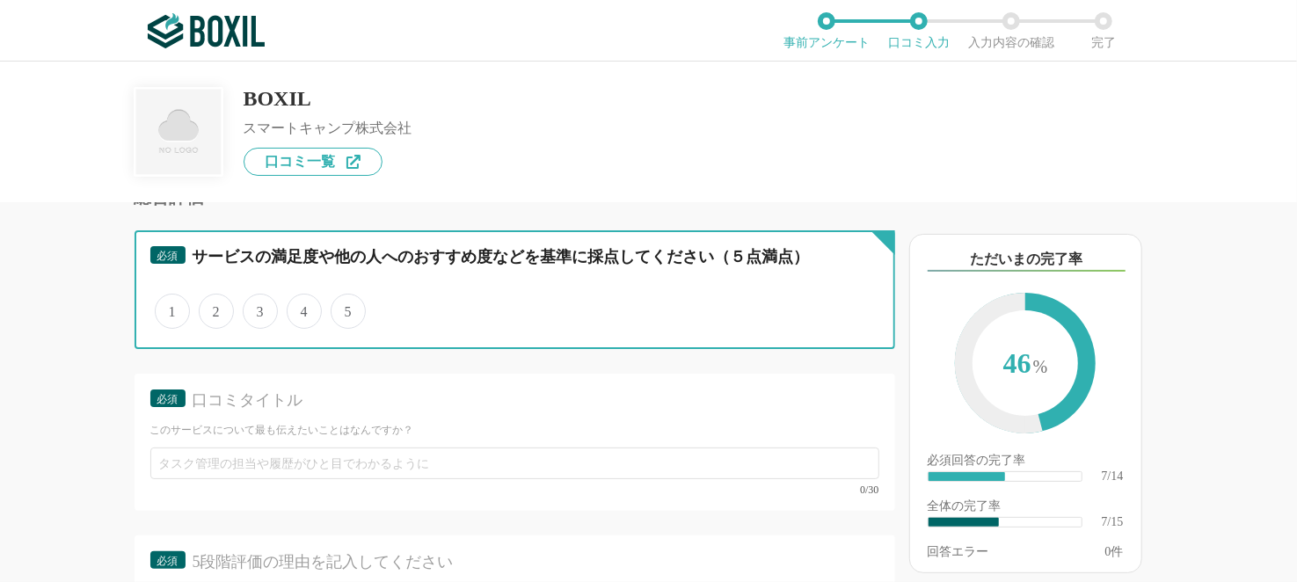
click at [258, 307] on input "3" at bounding box center [252, 301] width 11 height 11
radio input "true"
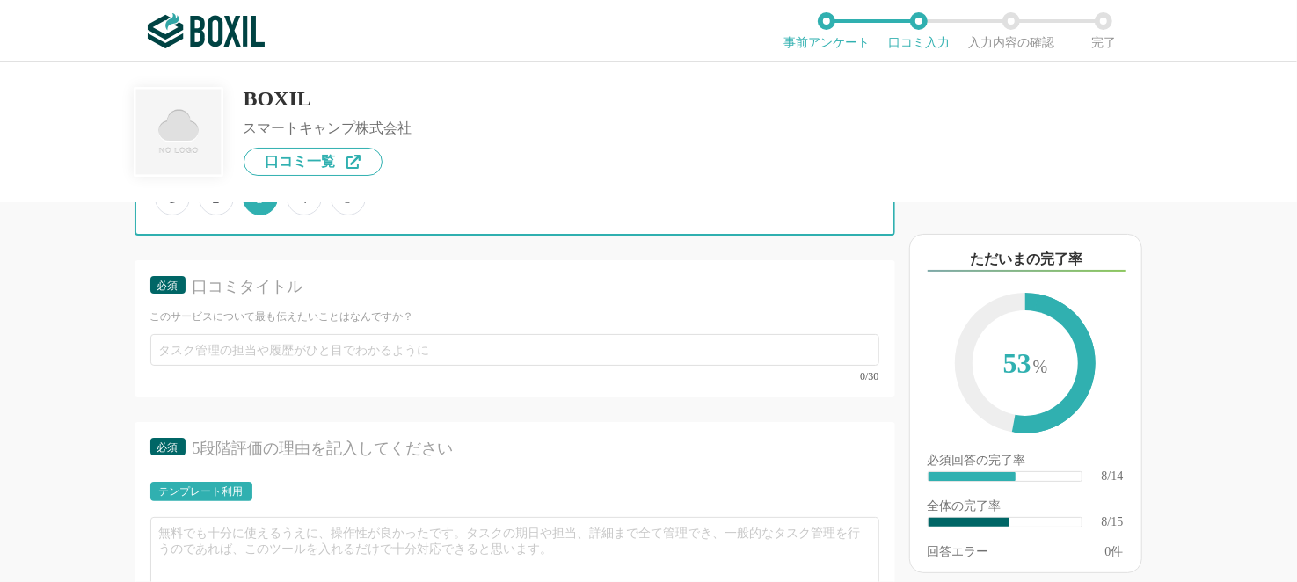
scroll to position [1494, 0]
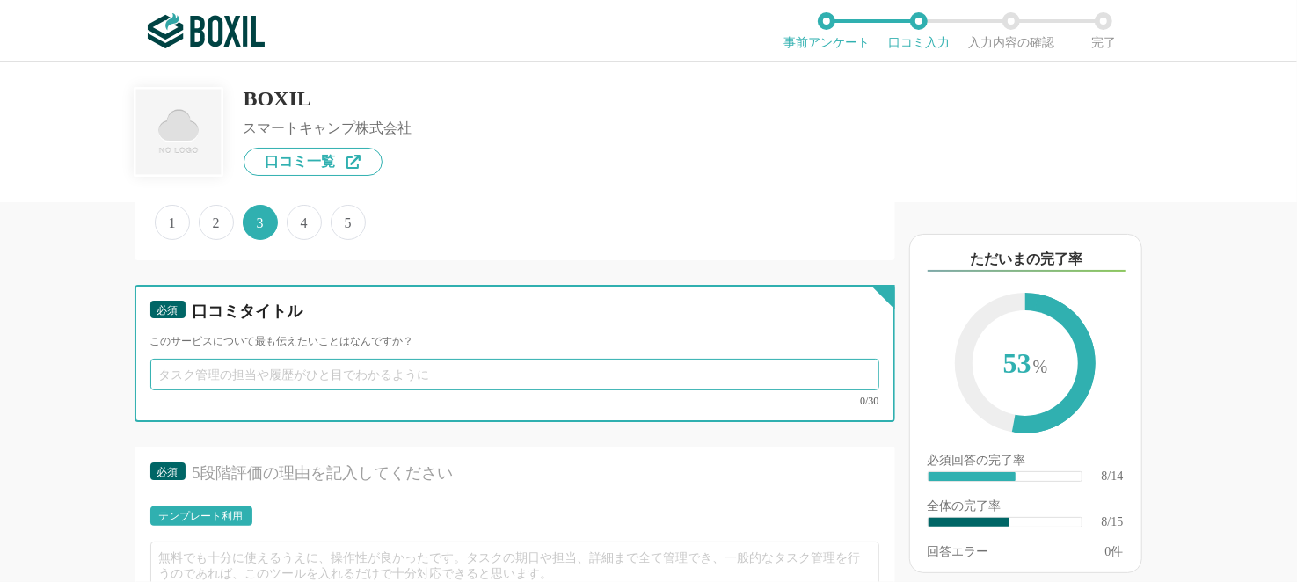
click at [442, 372] on input "text" at bounding box center [514, 375] width 729 height 32
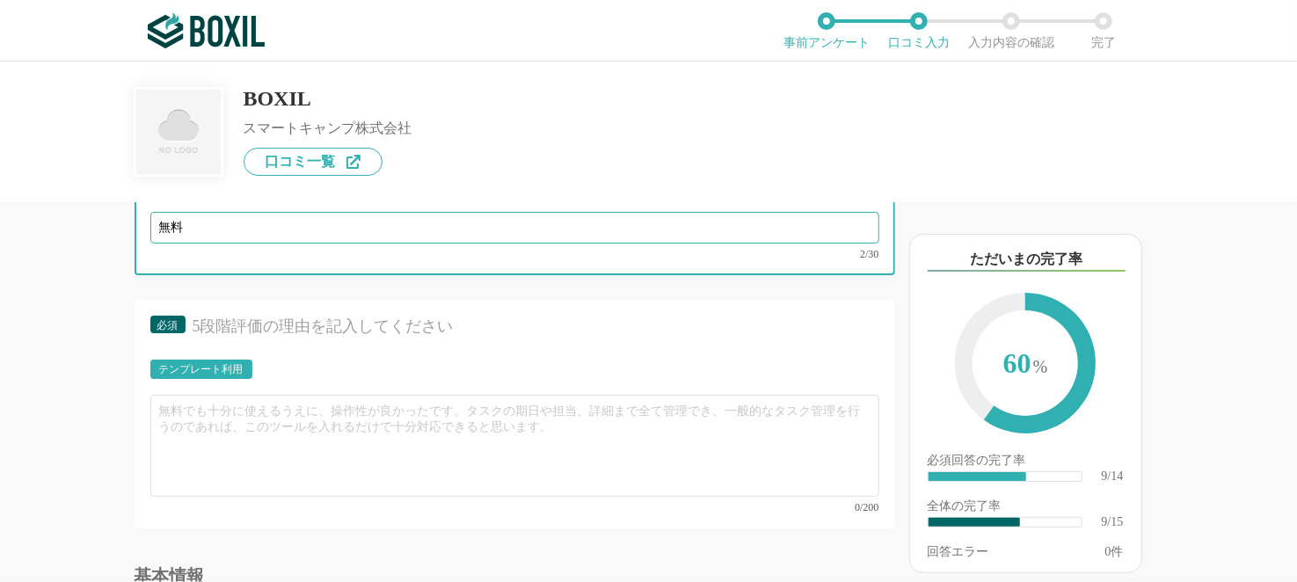
scroll to position [1757, 0]
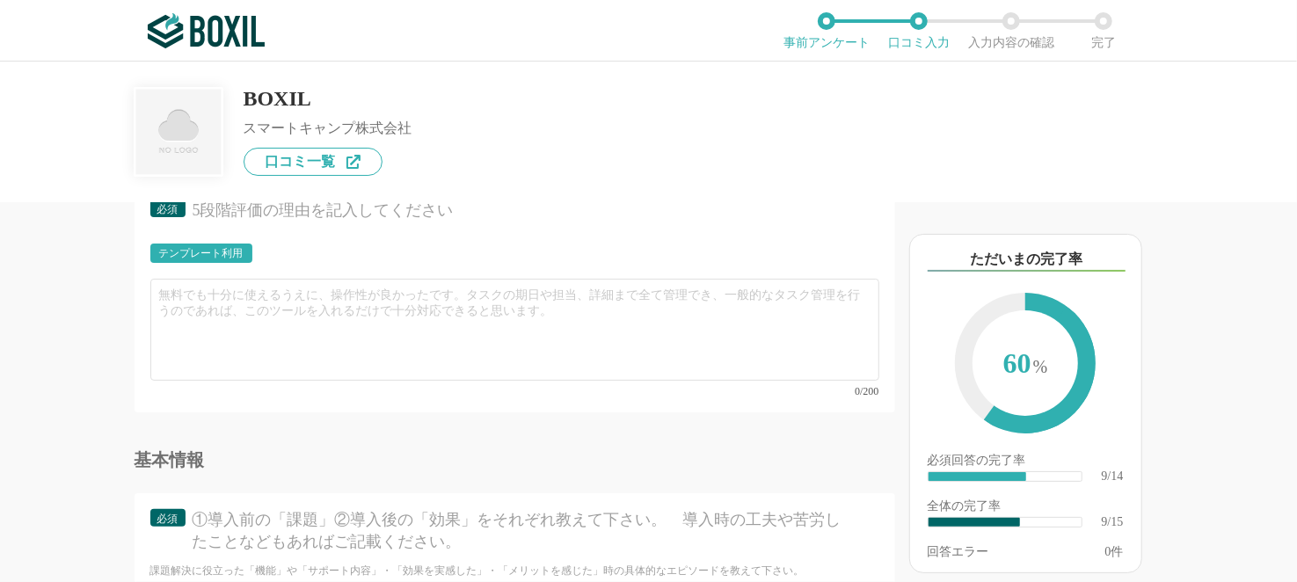
type input "無料"
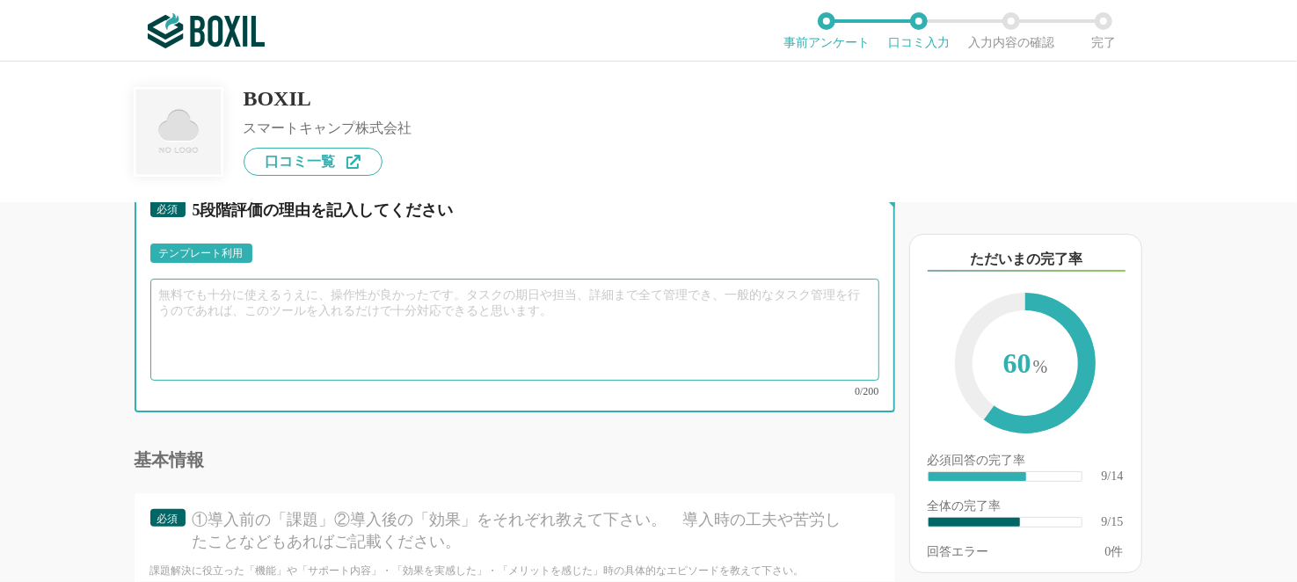
click at [442, 295] on textarea at bounding box center [514, 330] width 729 height 102
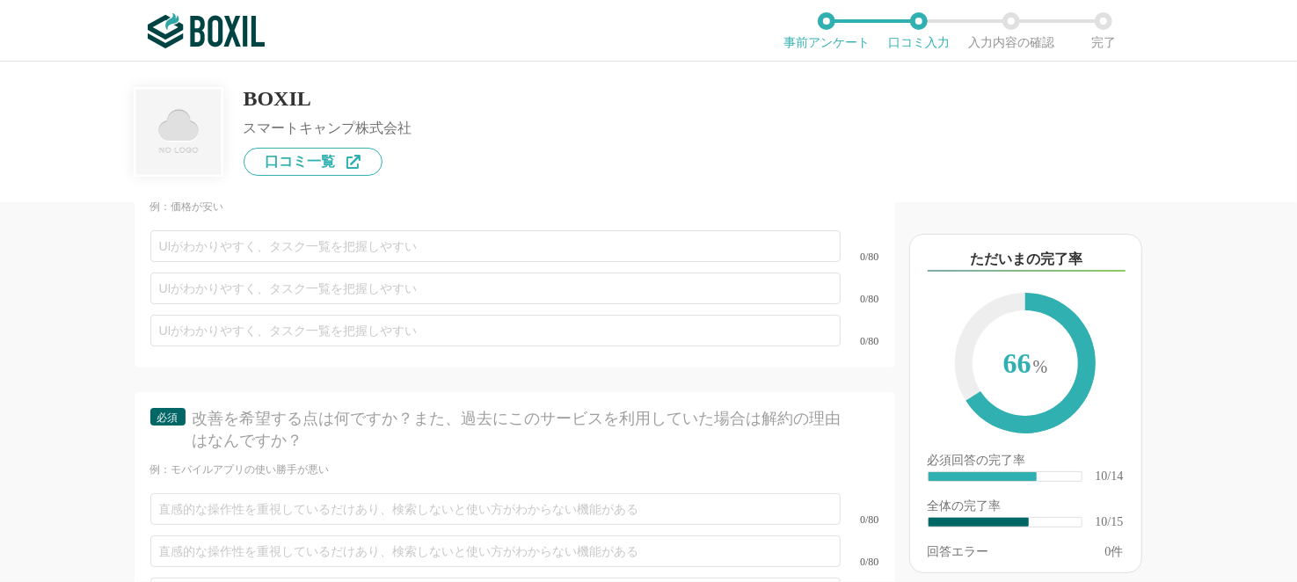
scroll to position [2285, 0]
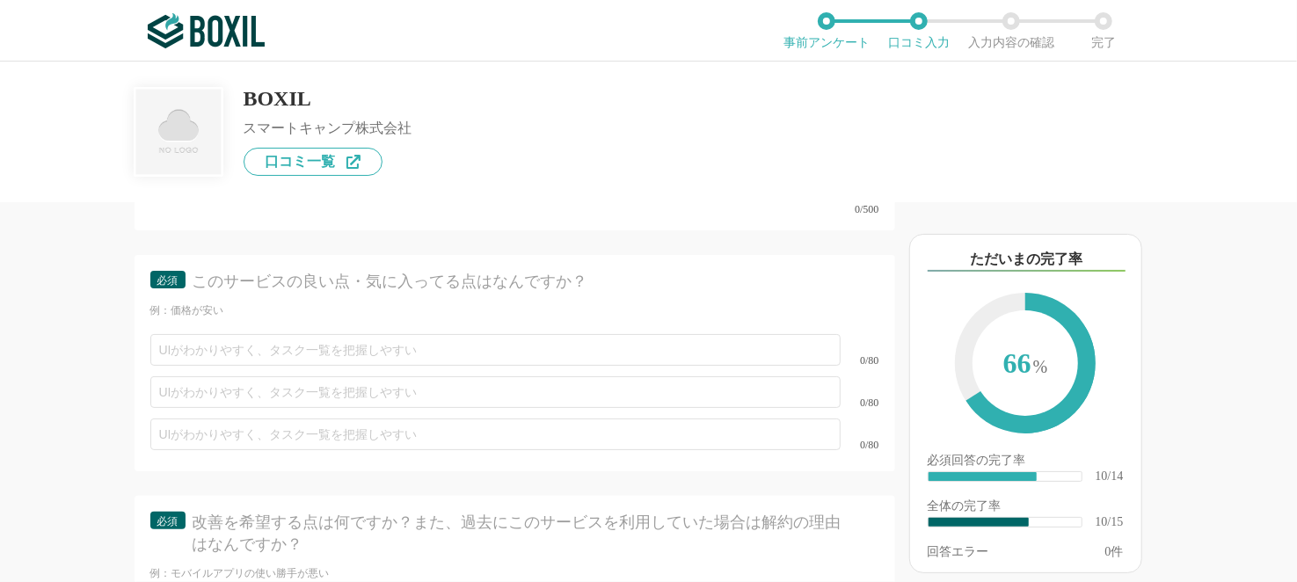
type textarea "無料で利用出来るところは安心感がある。その他の利便性は、利用を始めたばかりなので、よくわからない。今後利用する機会があれば、また評価が変わる可能性があると思う。"
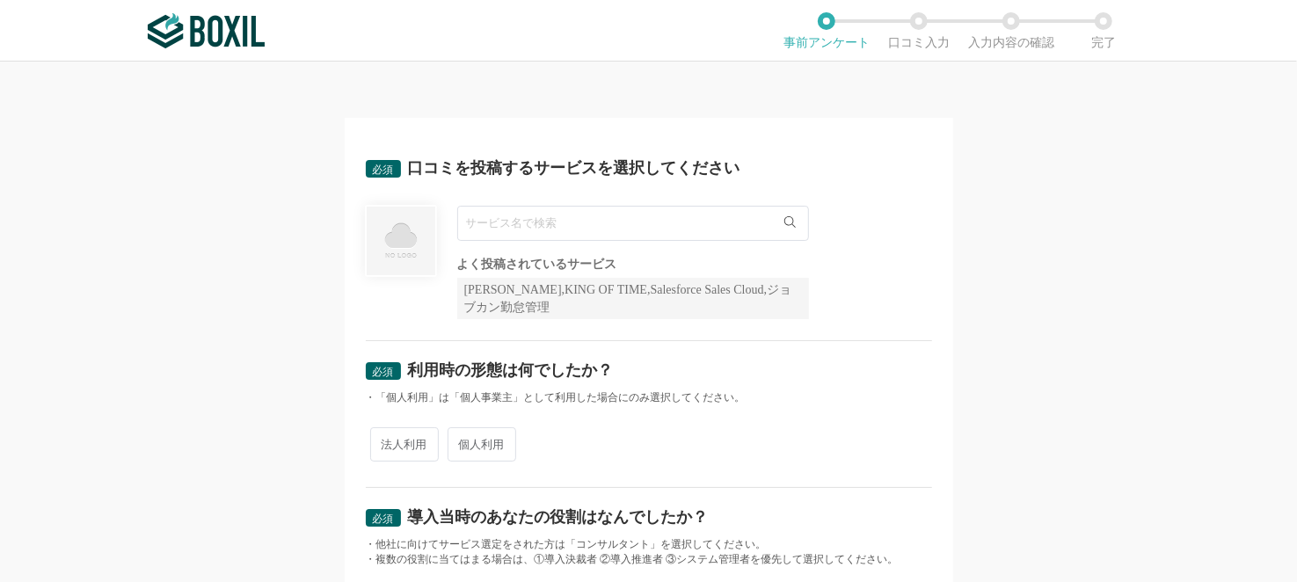
click at [579, 234] on input "text" at bounding box center [633, 223] width 352 height 35
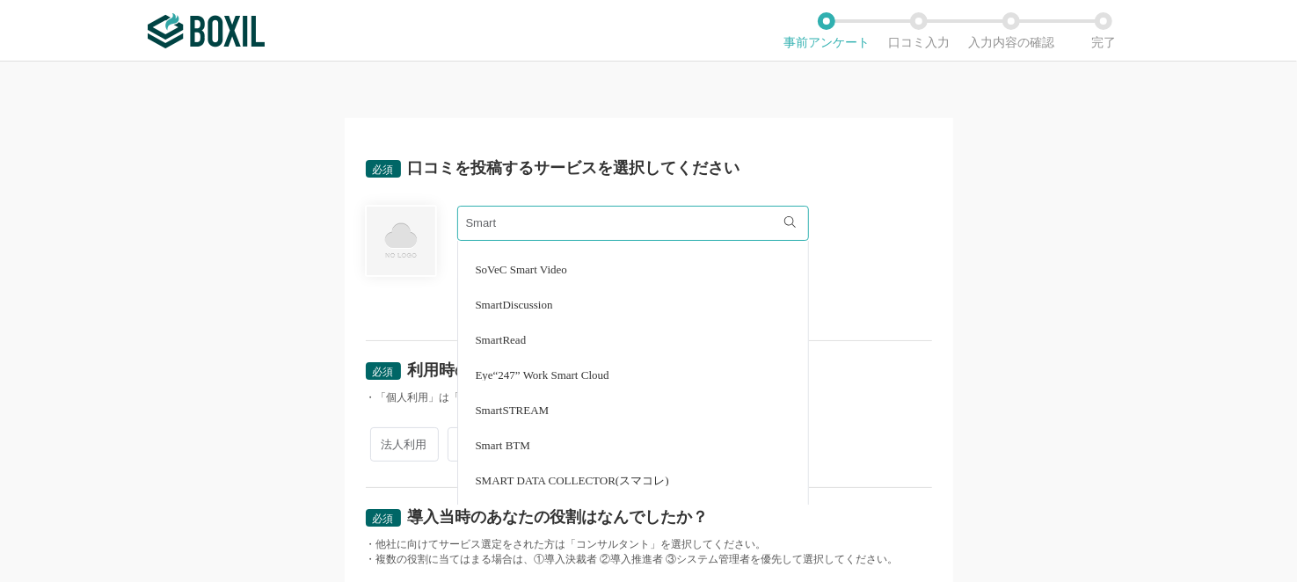
scroll to position [527, 0]
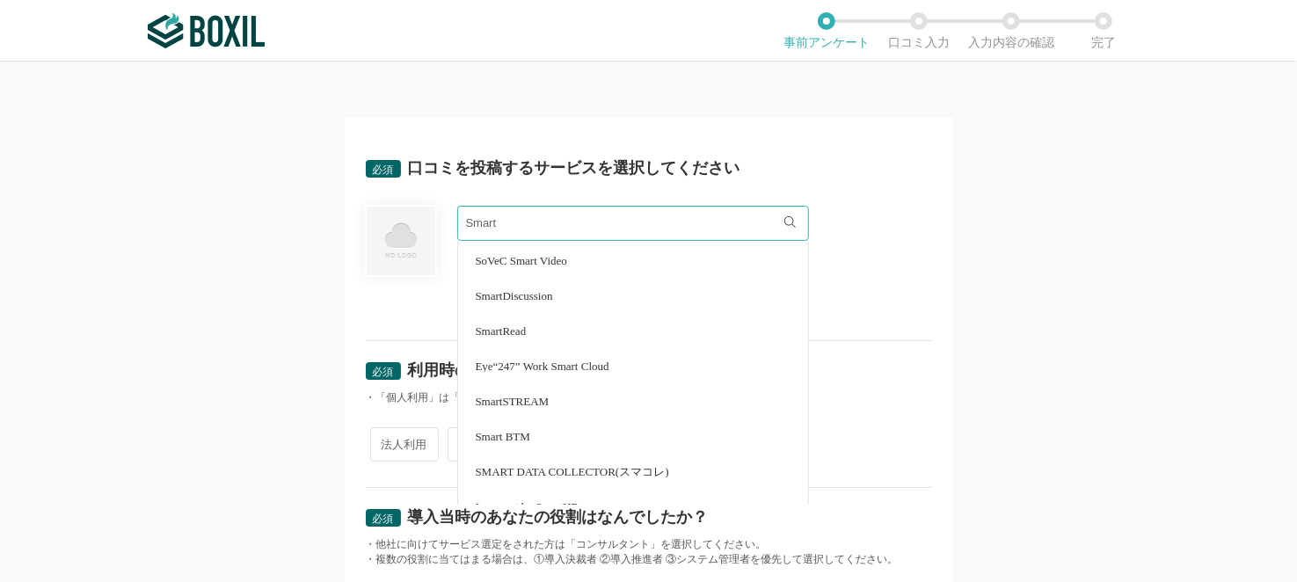
click at [506, 438] on span "Smart BTM" at bounding box center [503, 436] width 55 height 11
type input "Smart BTM"
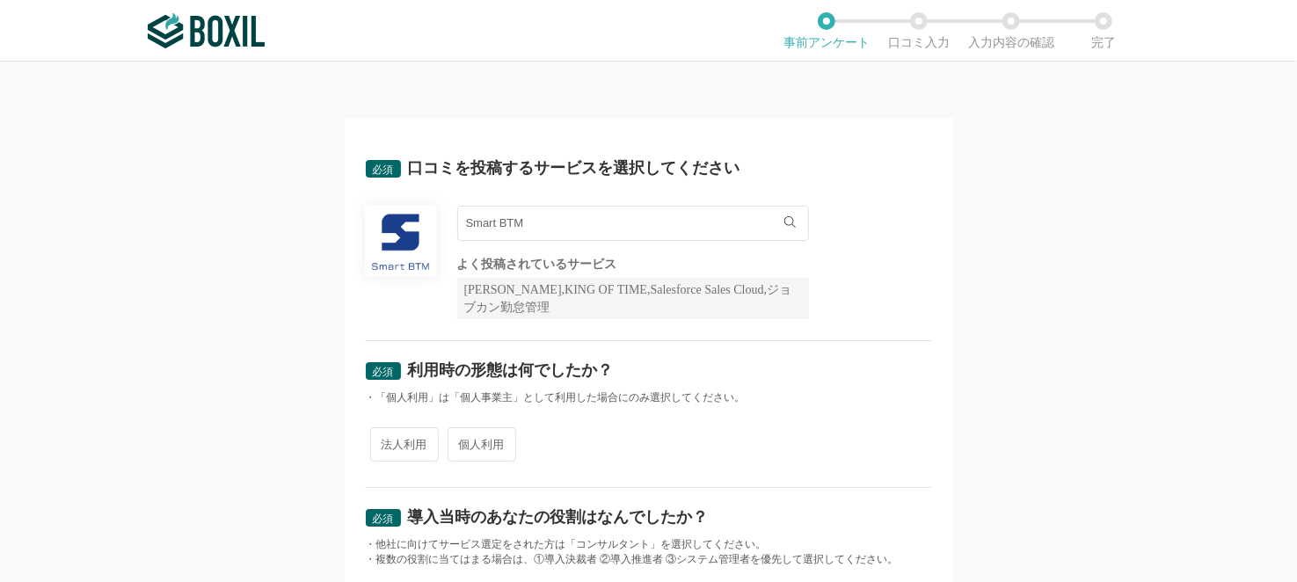
scroll to position [87, 0]
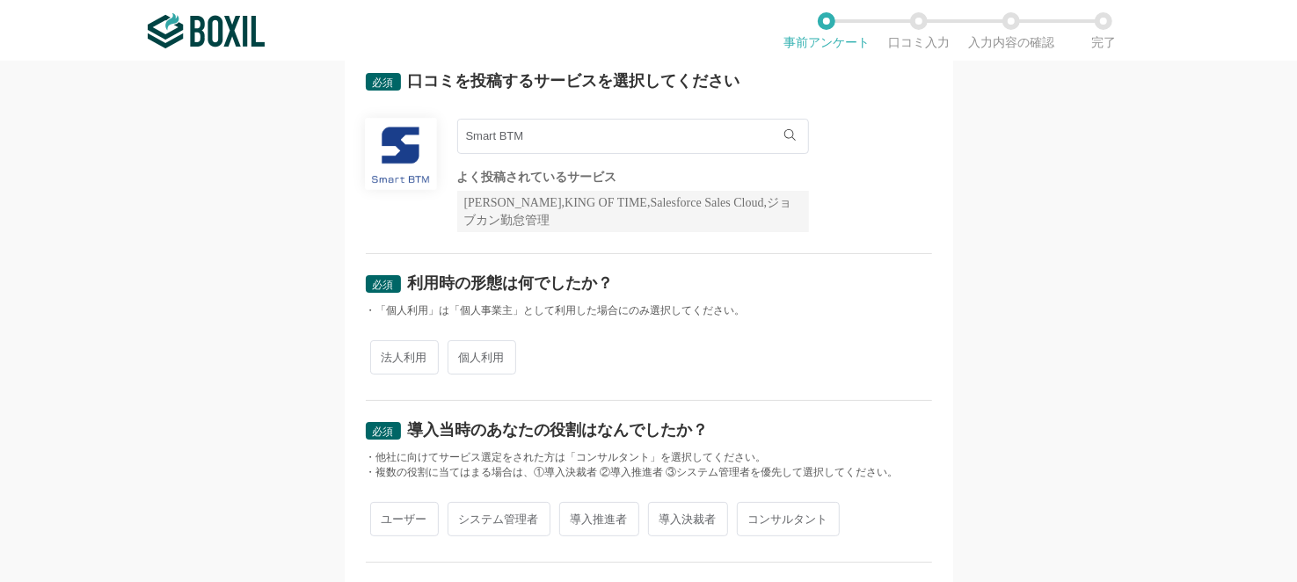
click at [401, 360] on span "法人利用" at bounding box center [404, 357] width 69 height 34
click at [386, 354] on input "法人利用" at bounding box center [380, 348] width 11 height 11
radio input "true"
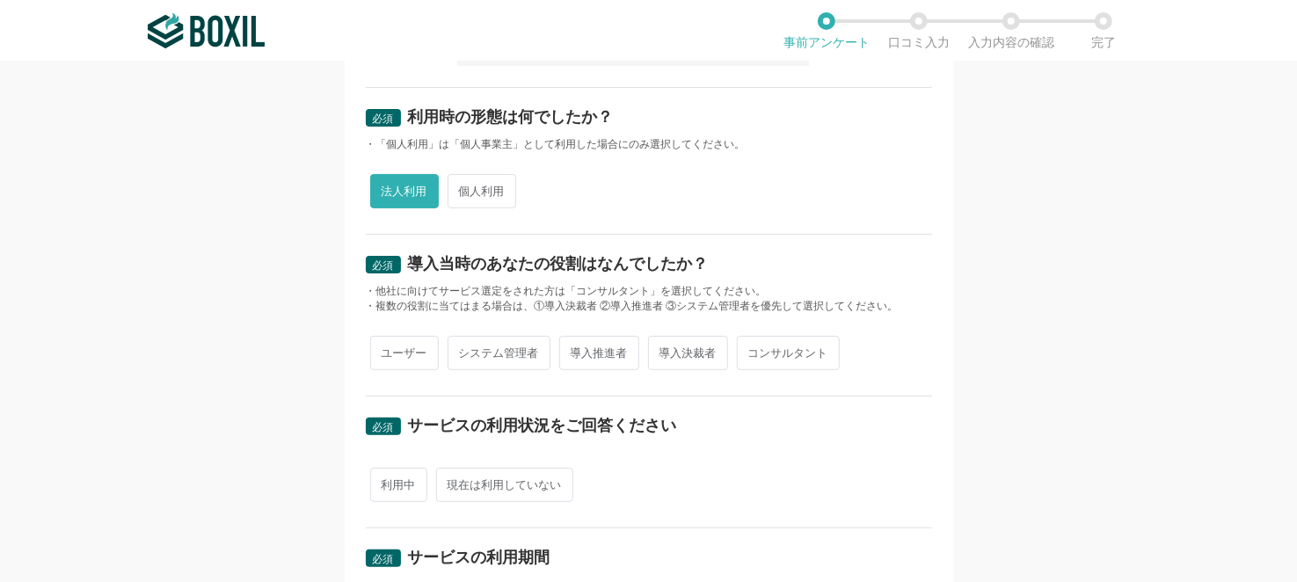
scroll to position [264, 0]
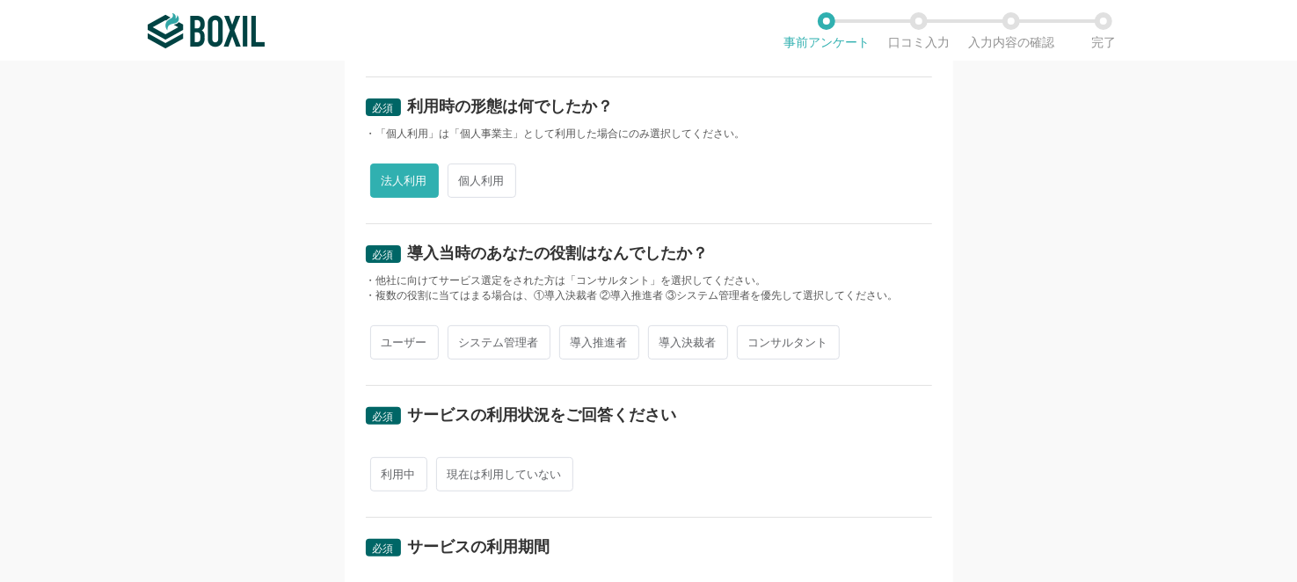
click at [410, 344] on span "ユーザー" at bounding box center [404, 342] width 69 height 34
click at [386, 339] on input "ユーザー" at bounding box center [380, 333] width 11 height 11
radio input "true"
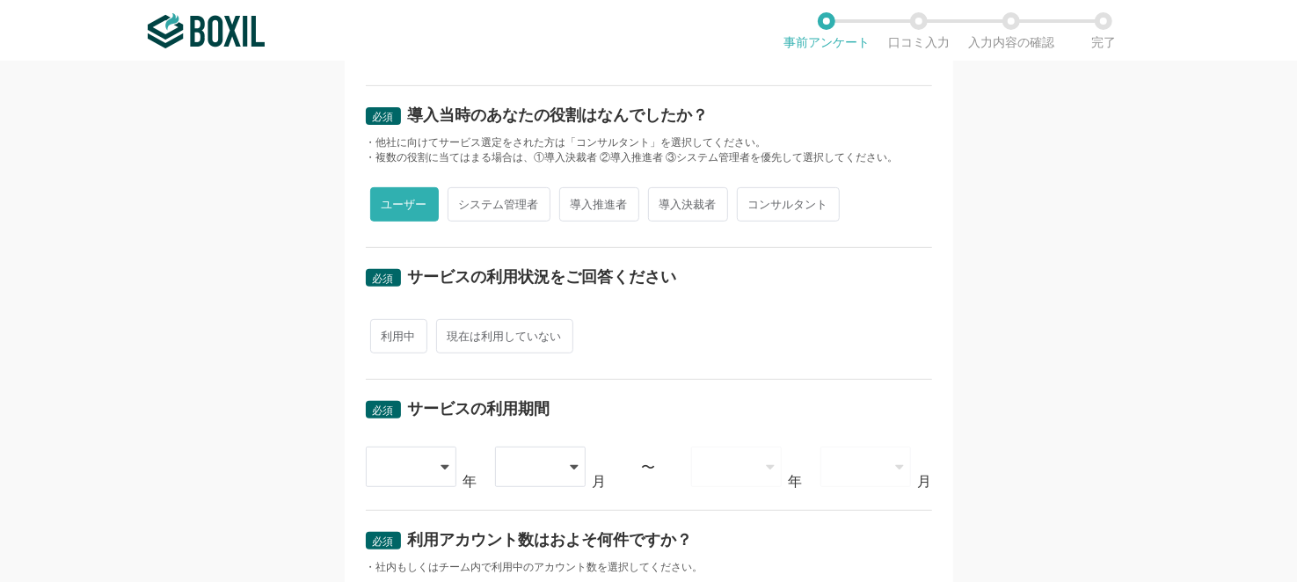
scroll to position [439, 0]
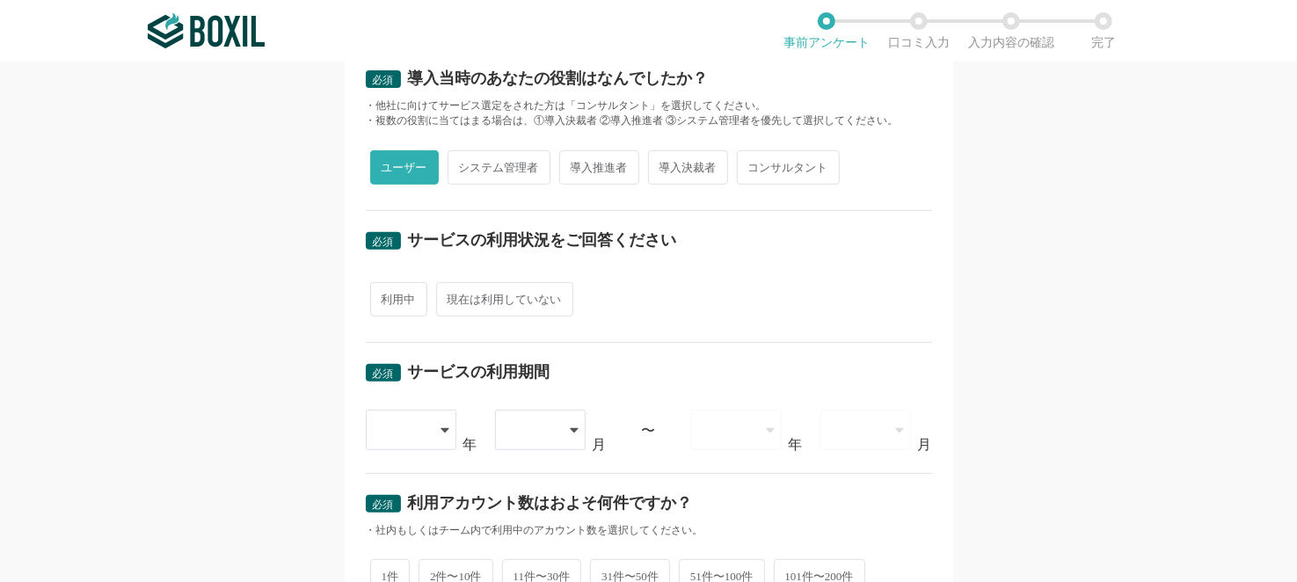
click at [391, 296] on span "利用中" at bounding box center [398, 299] width 57 height 34
click at [386, 296] on input "利用中" at bounding box center [380, 290] width 11 height 11
radio input "true"
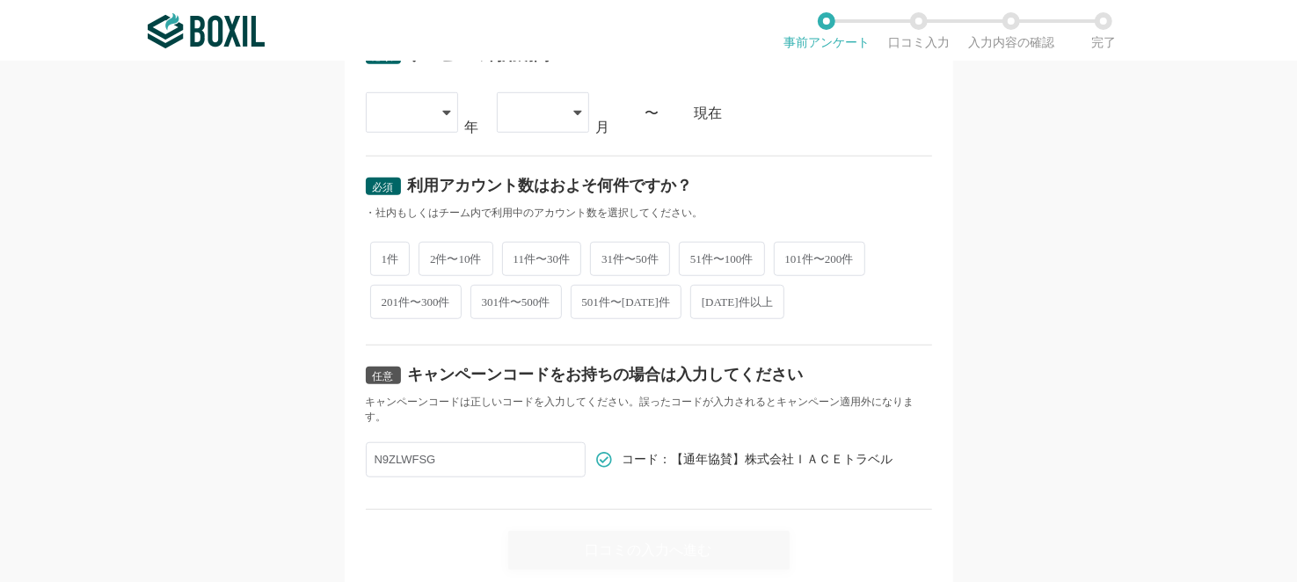
scroll to position [727, 0]
